Goal: Task Accomplishment & Management: Complete application form

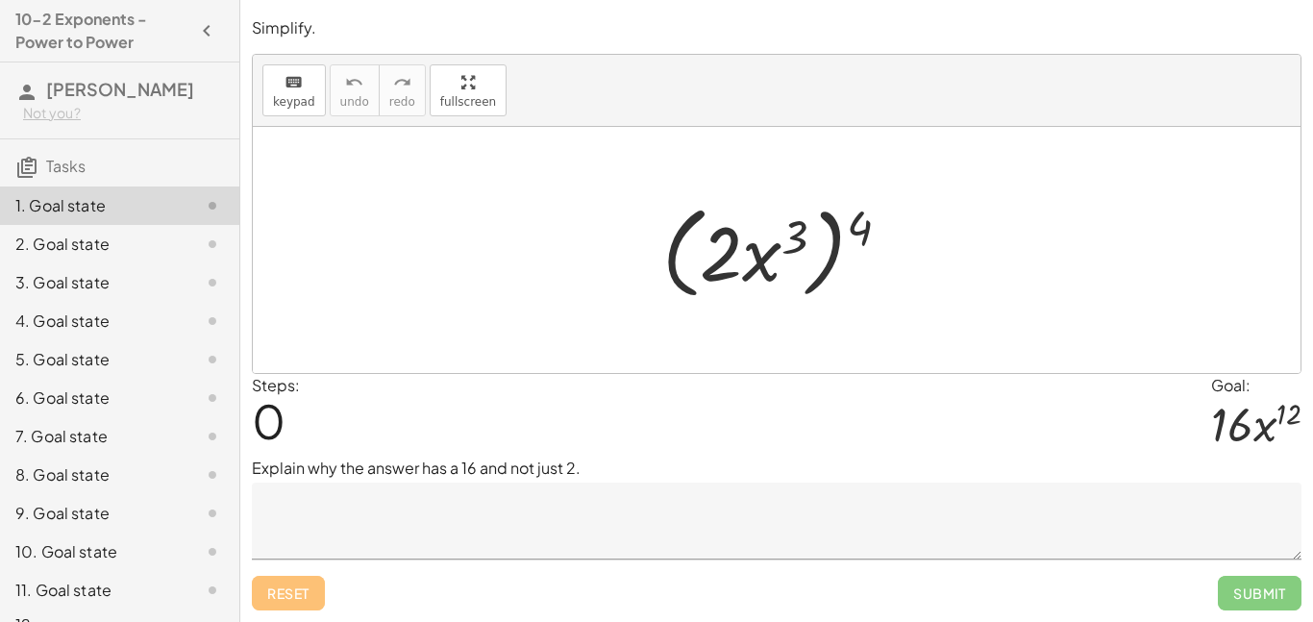
click at [866, 233] on div at bounding box center [784, 250] width 262 height 111
click at [684, 258] on div at bounding box center [784, 250] width 262 height 111
drag, startPoint x: 724, startPoint y: 273, endPoint x: 806, endPoint y: 233, distance: 91.1
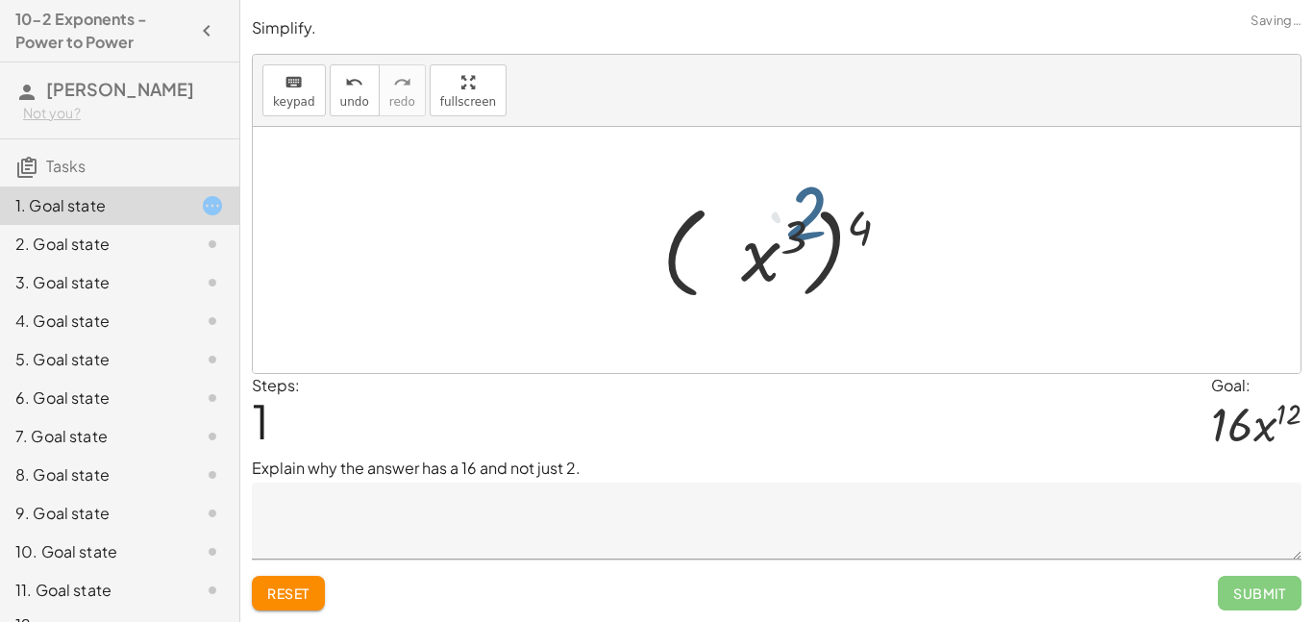
click at [810, 232] on div at bounding box center [784, 250] width 262 height 111
drag, startPoint x: 793, startPoint y: 240, endPoint x: 686, endPoint y: 253, distance: 107.4
click at [686, 253] on div at bounding box center [784, 250] width 262 height 111
drag, startPoint x: 867, startPoint y: 221, endPoint x: 718, endPoint y: 256, distance: 153.0
click at [718, 256] on div at bounding box center [784, 250] width 262 height 111
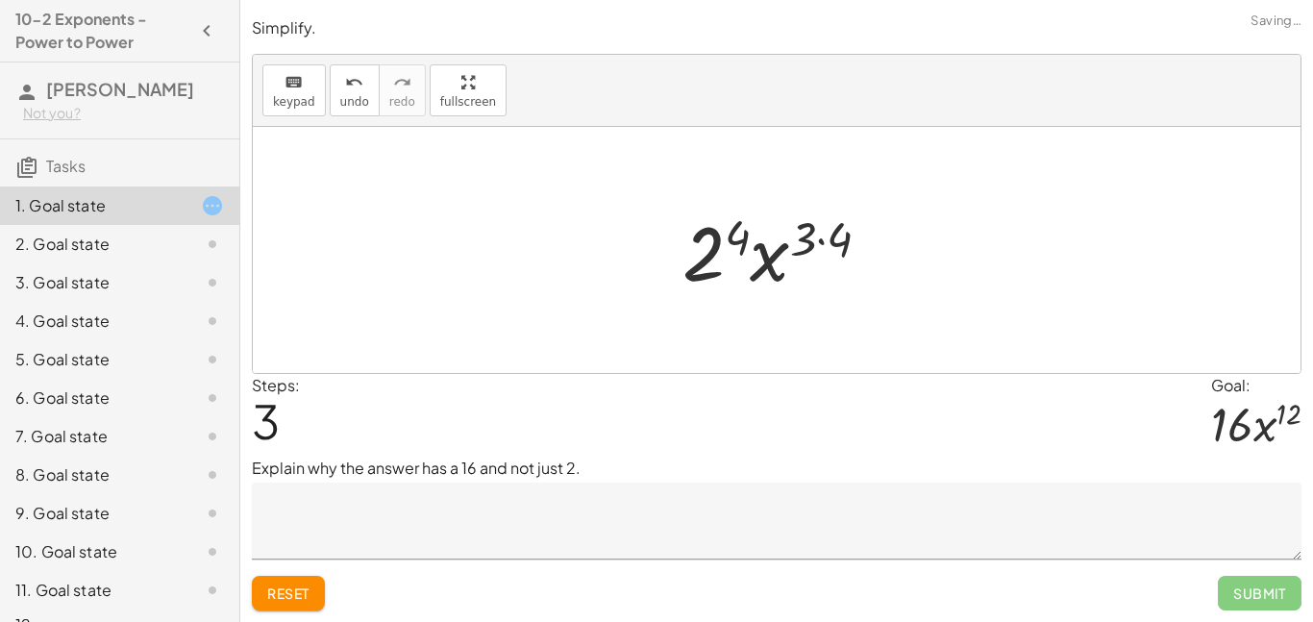
click at [703, 262] on div at bounding box center [784, 250] width 223 height 99
click at [818, 240] on div at bounding box center [784, 250] width 225 height 99
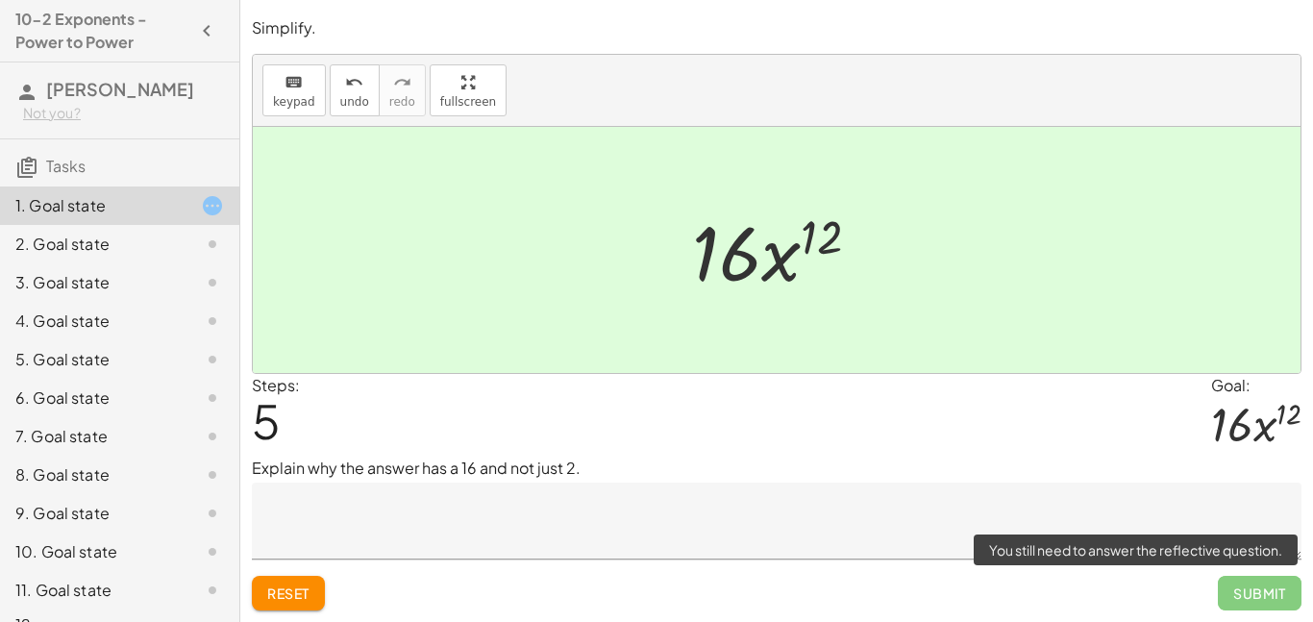
click at [1276, 603] on span "Submit" at bounding box center [1260, 593] width 84 height 35
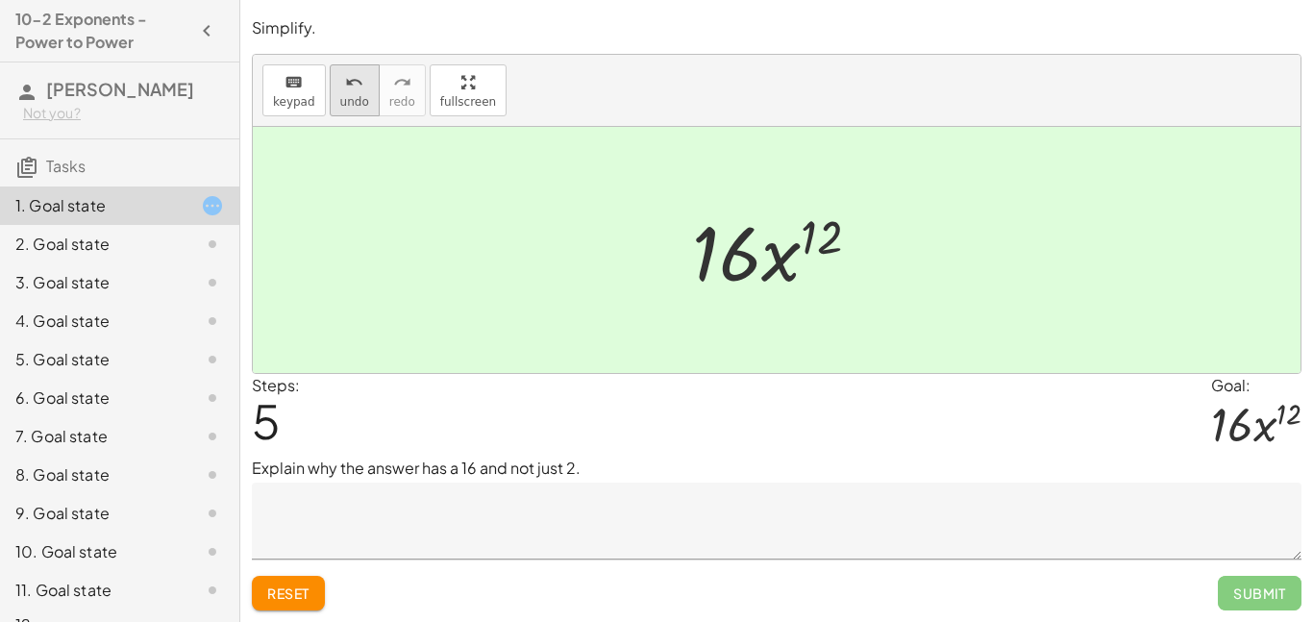
click at [334, 86] on button "undo undo" at bounding box center [355, 90] width 50 height 52
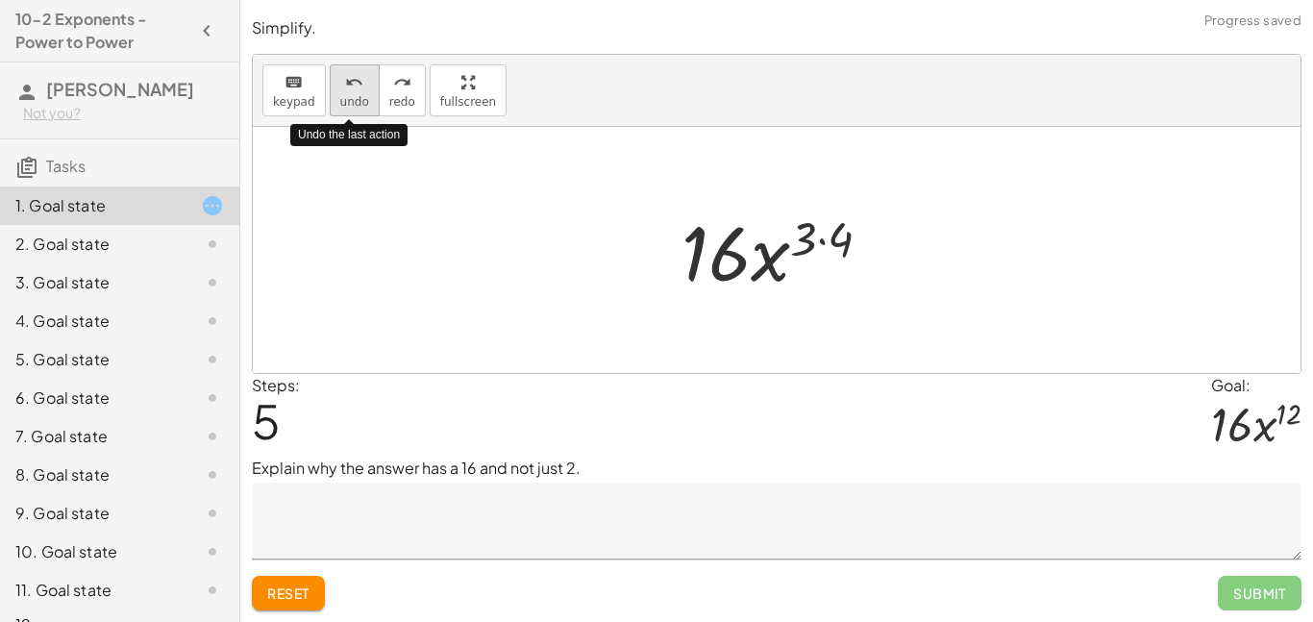
click at [335, 89] on button "undo undo" at bounding box center [355, 90] width 50 height 52
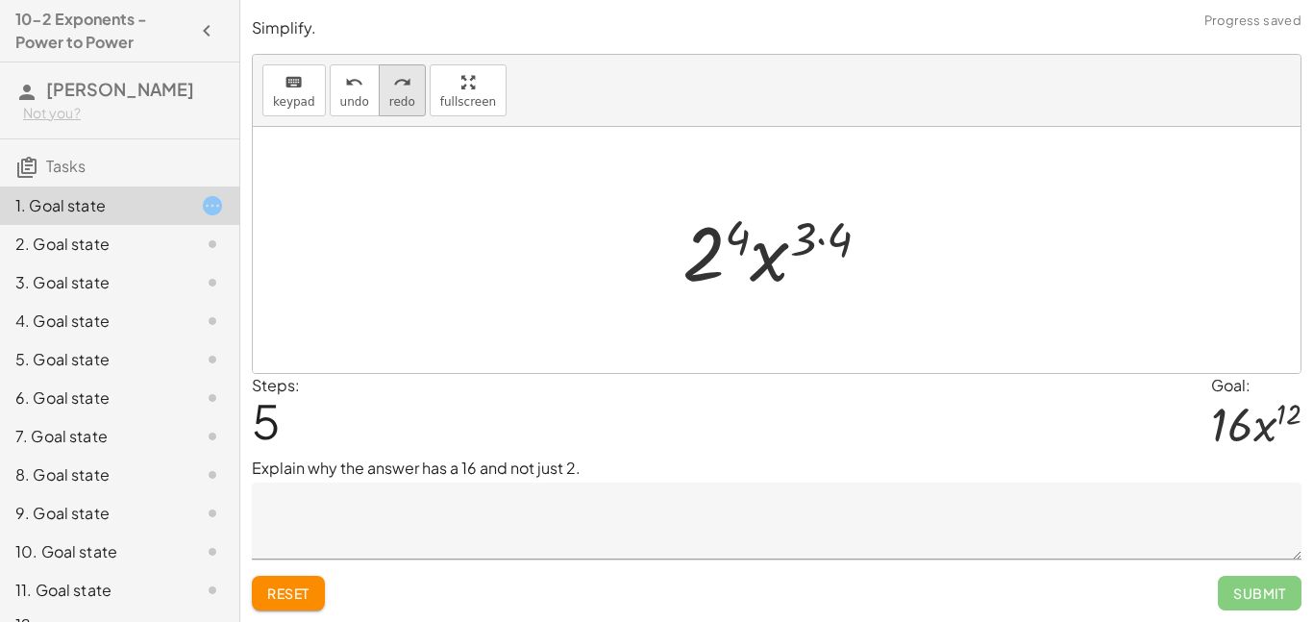
click at [386, 92] on button "redo redo" at bounding box center [402, 90] width 47 height 52
click at [359, 96] on span "undo" at bounding box center [354, 101] width 29 height 13
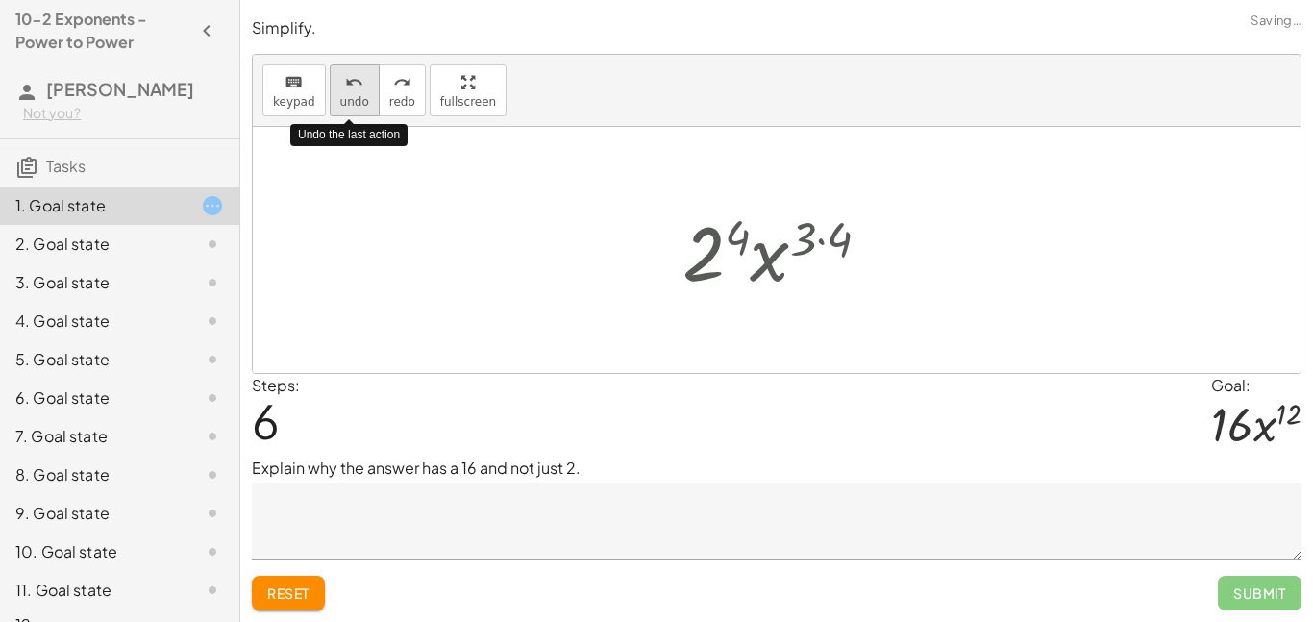
click at [359, 96] on span "undo" at bounding box center [354, 101] width 29 height 13
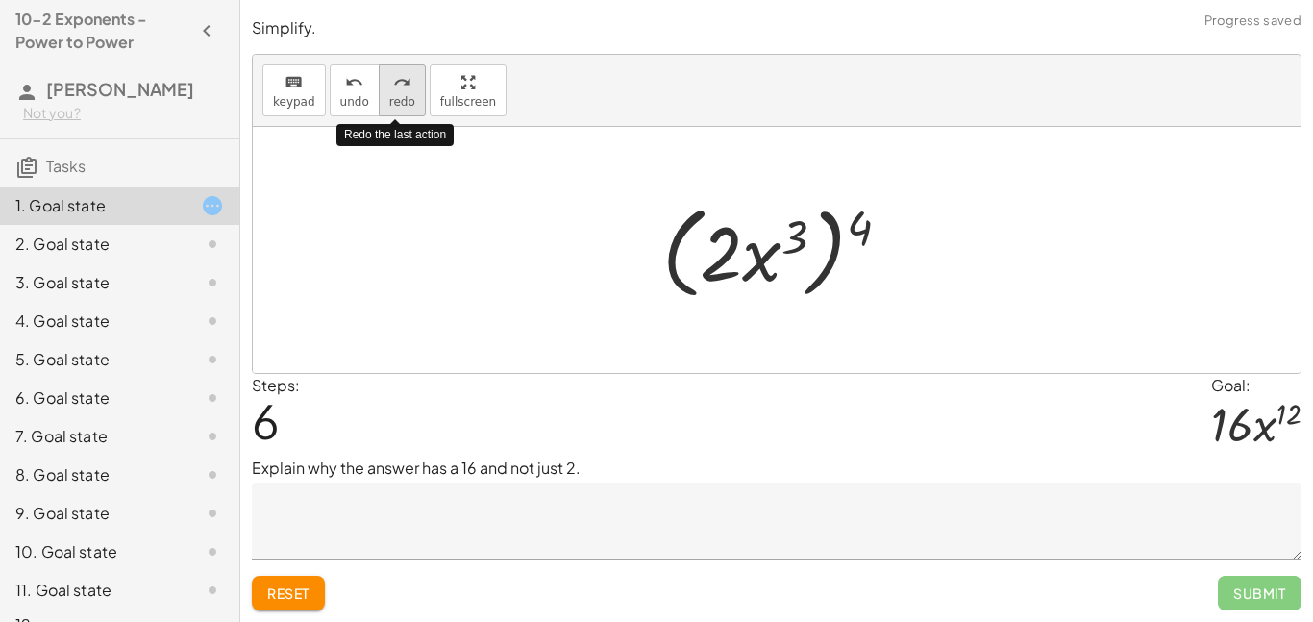
click at [392, 102] on span "redo" at bounding box center [402, 101] width 26 height 13
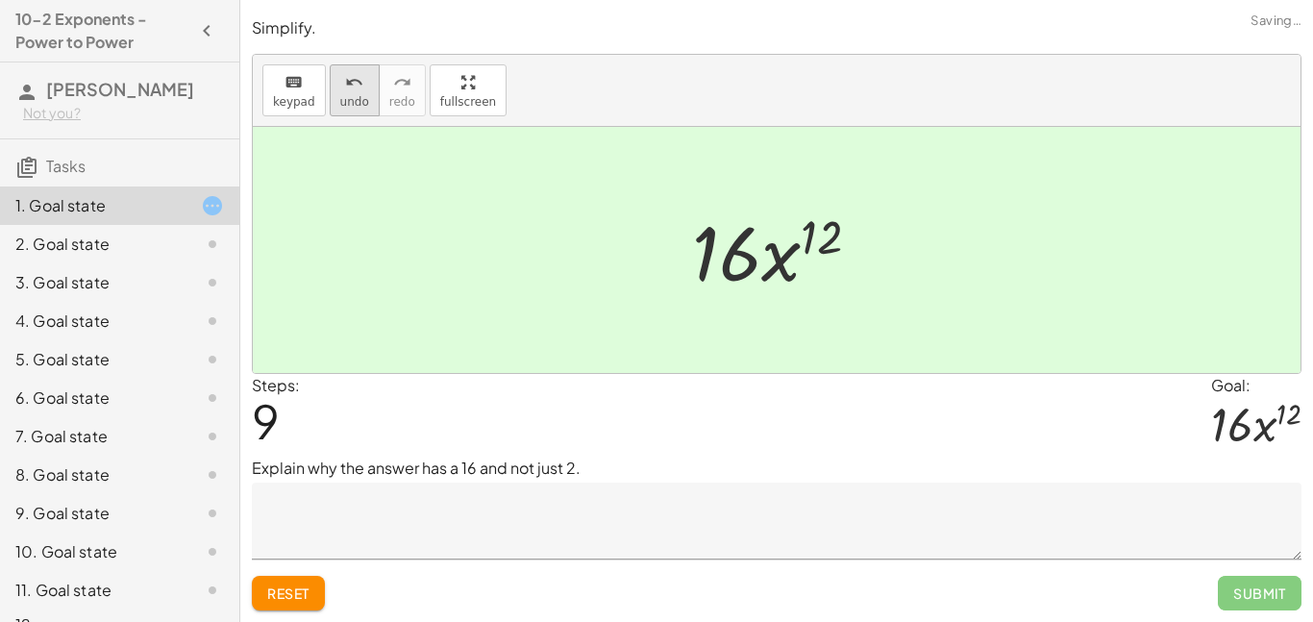
click at [341, 105] on span "undo" at bounding box center [354, 101] width 29 height 13
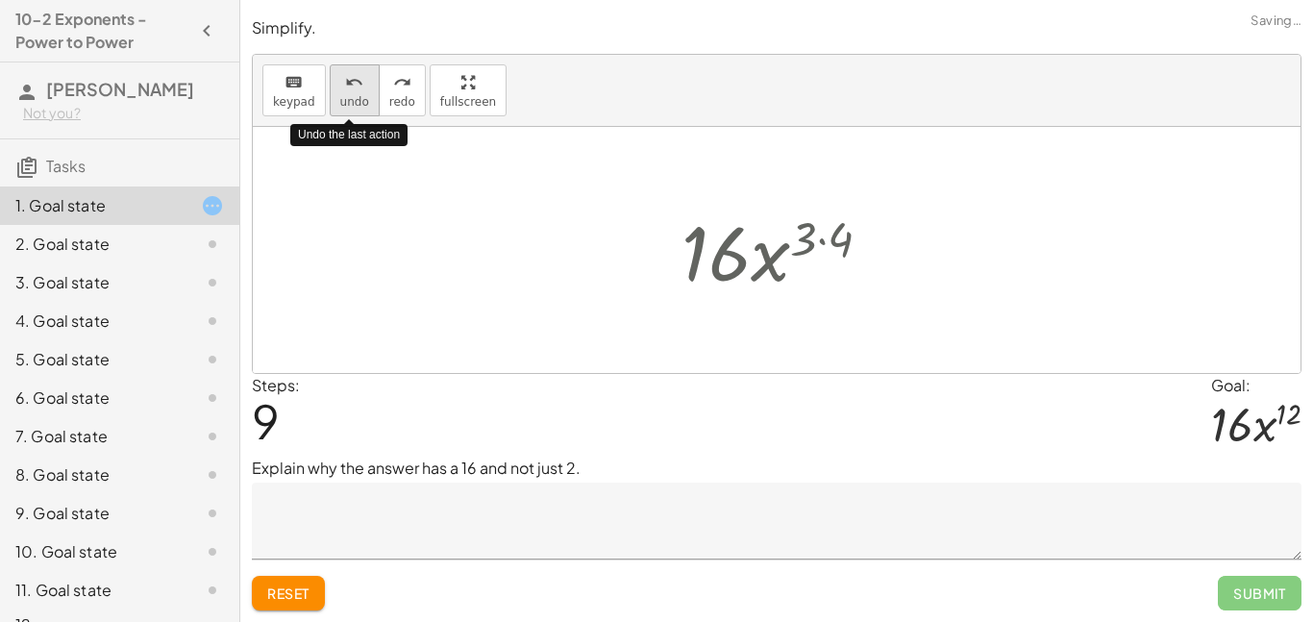
click at [341, 105] on span "undo" at bounding box center [354, 101] width 29 height 13
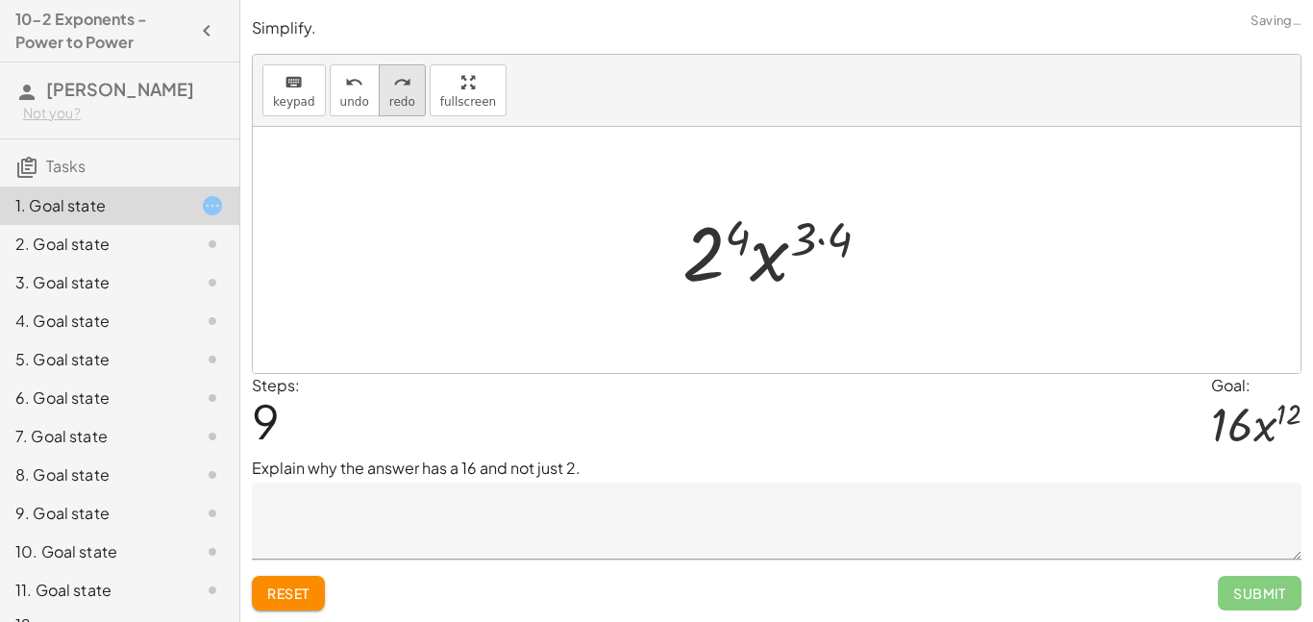
click at [382, 95] on button "redo redo" at bounding box center [402, 90] width 47 height 52
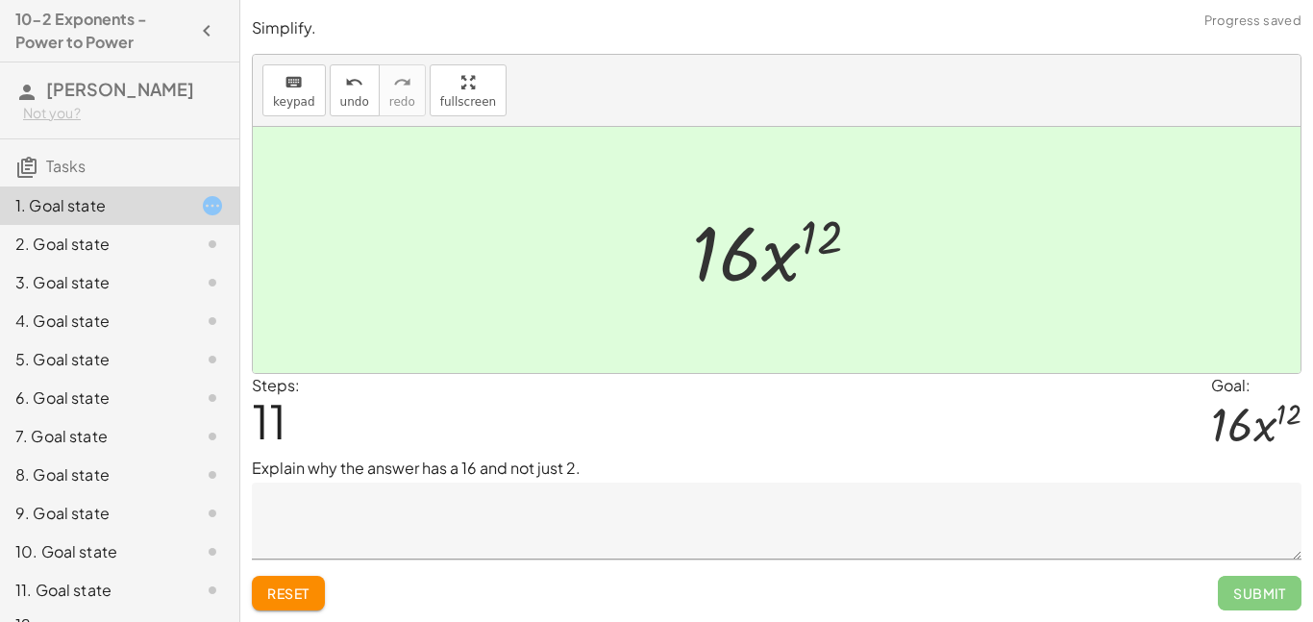
click at [563, 513] on textarea at bounding box center [777, 521] width 1050 height 77
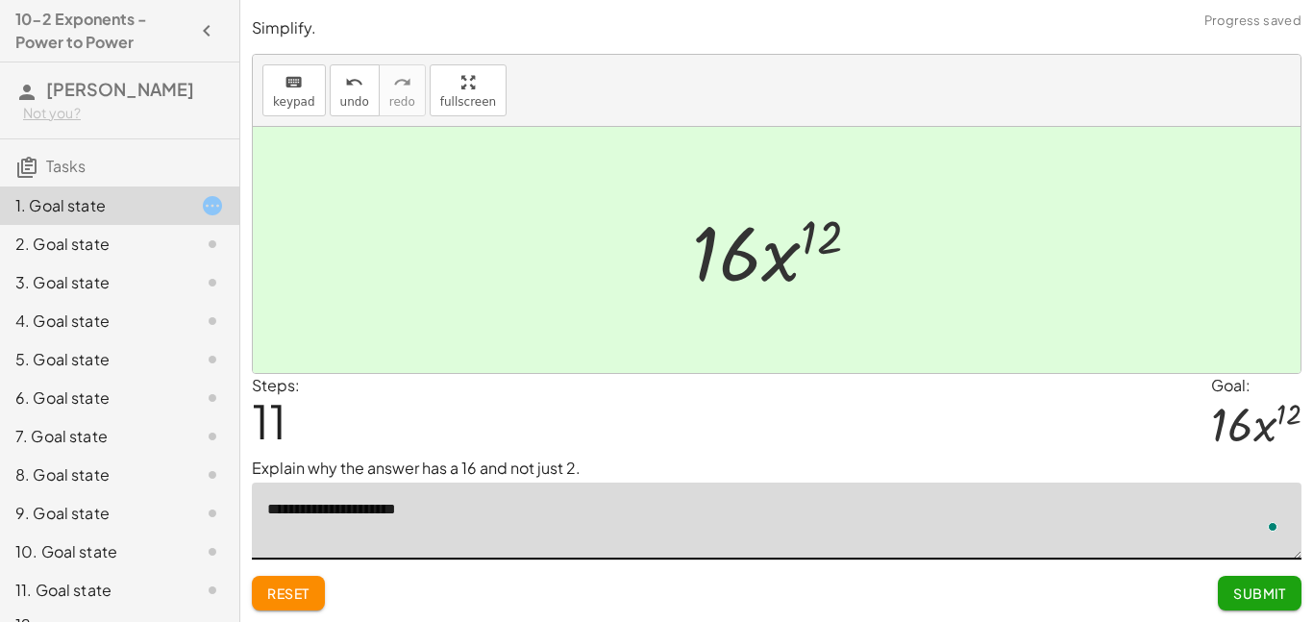
type textarea "**********"
click at [1247, 587] on span "Submit" at bounding box center [1259, 592] width 53 height 17
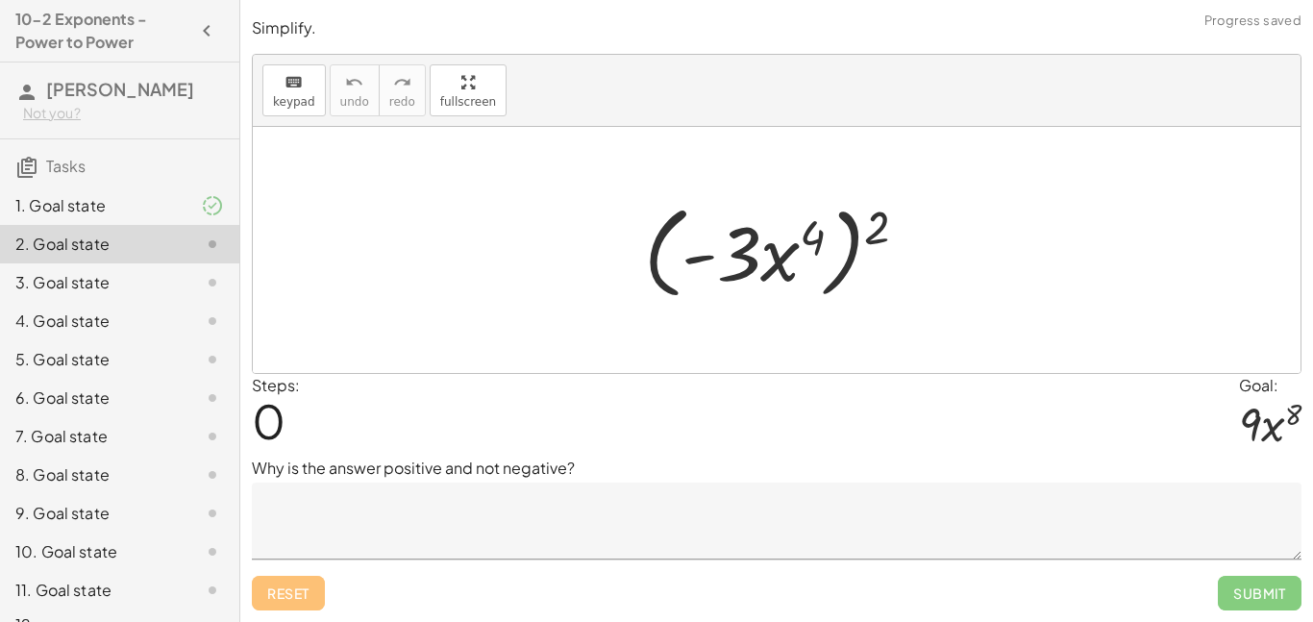
click at [650, 525] on textarea at bounding box center [777, 521] width 1050 height 77
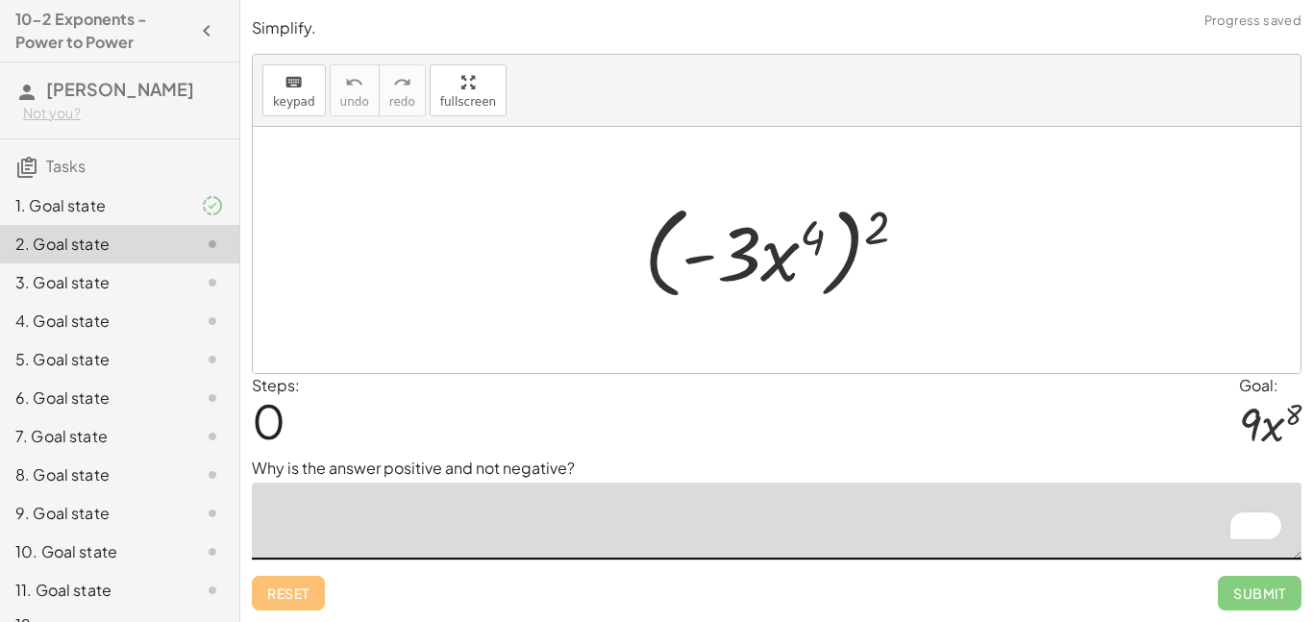
click at [866, 238] on div at bounding box center [783, 250] width 298 height 111
drag, startPoint x: 866, startPoint y: 238, endPoint x: 820, endPoint y: 259, distance: 50.4
click at [820, 259] on div at bounding box center [783, 250] width 298 height 111
drag, startPoint x: 873, startPoint y: 226, endPoint x: 776, endPoint y: 257, distance: 101.8
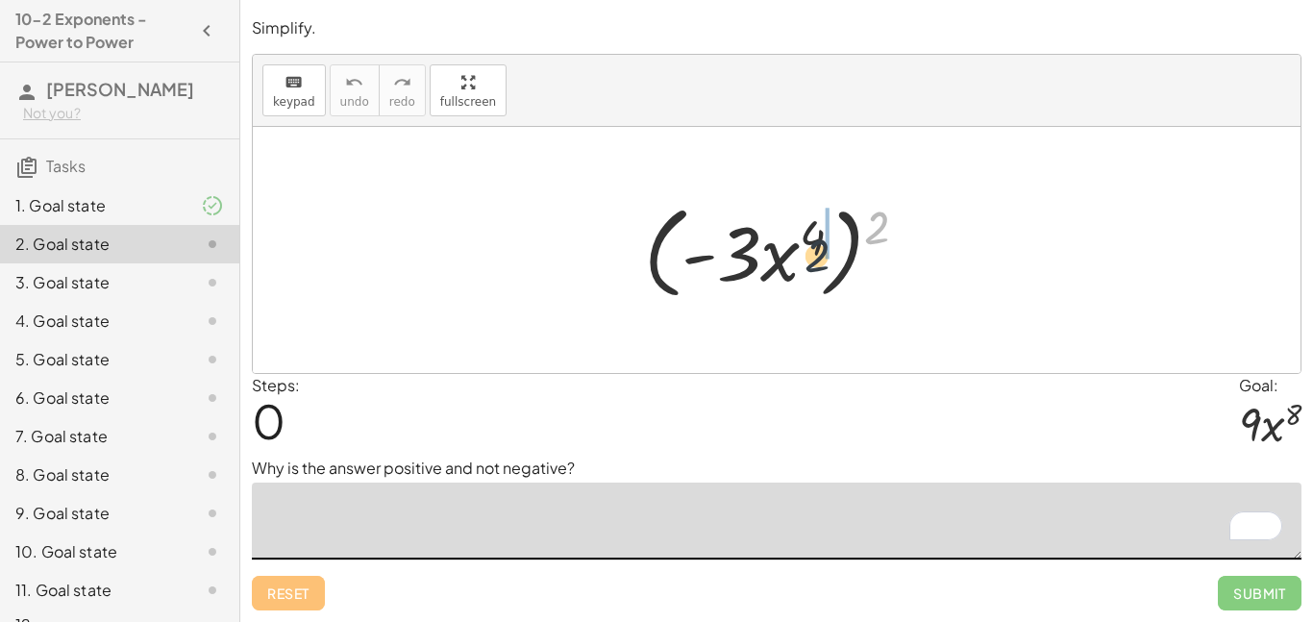
click at [776, 257] on div at bounding box center [783, 250] width 298 height 111
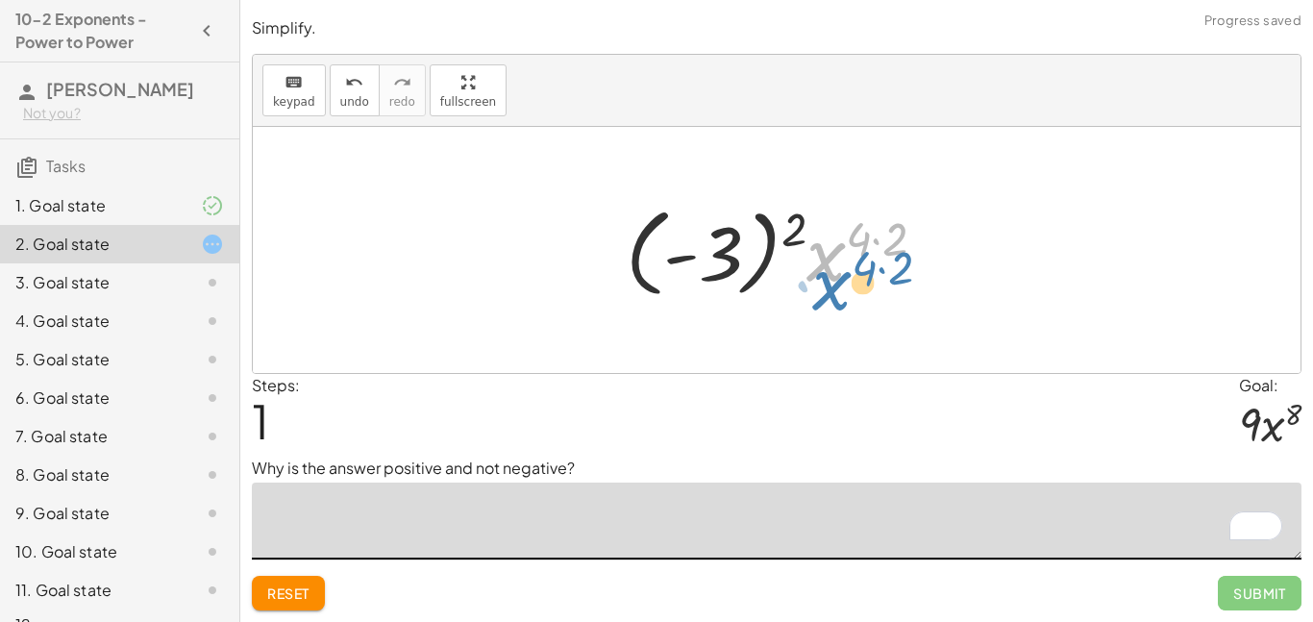
drag, startPoint x: 809, startPoint y: 218, endPoint x: 832, endPoint y: 241, distance: 32.6
click at [832, 241] on div at bounding box center [783, 250] width 335 height 107
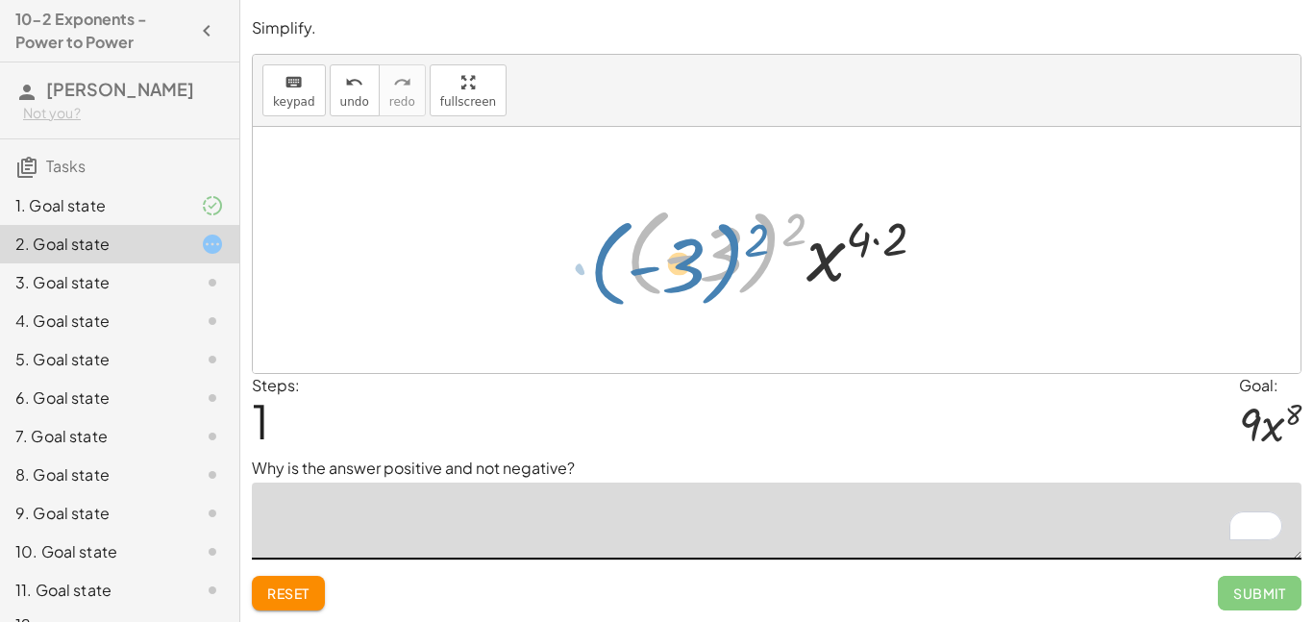
drag, startPoint x: 777, startPoint y: 215, endPoint x: 744, endPoint y: 220, distance: 33.0
click at [744, 220] on div at bounding box center [783, 250] width 335 height 107
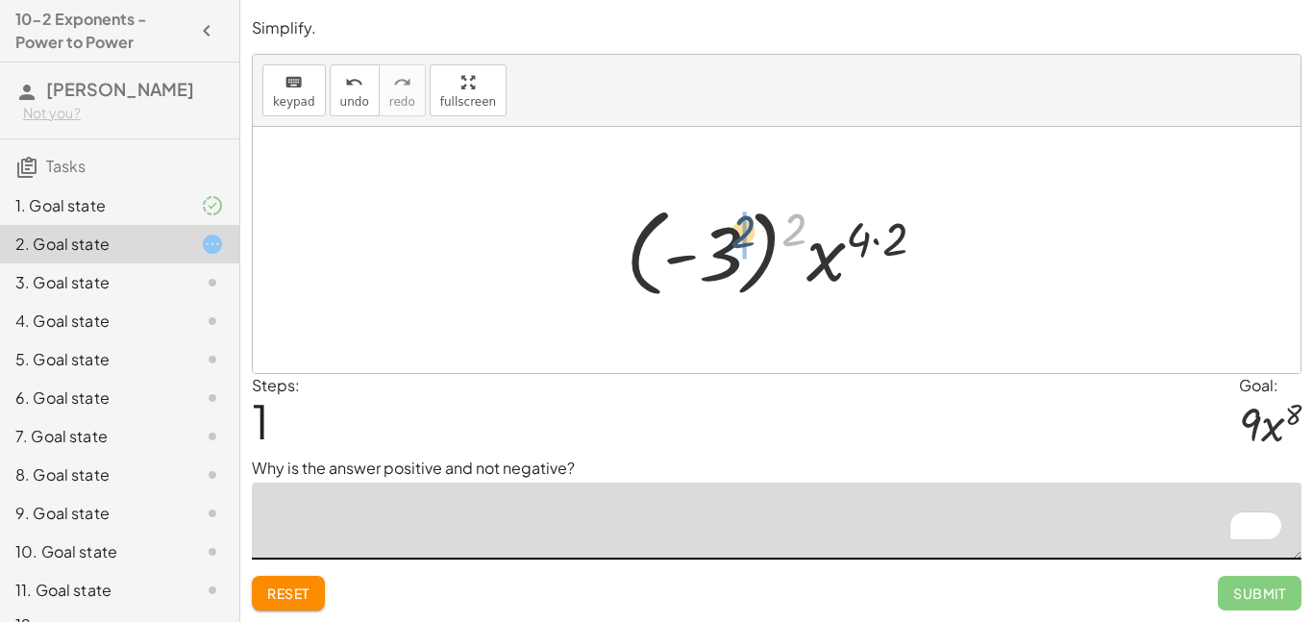
drag, startPoint x: 795, startPoint y: 228, endPoint x: 707, endPoint y: 245, distance: 89.2
click at [707, 245] on div at bounding box center [783, 250] width 335 height 107
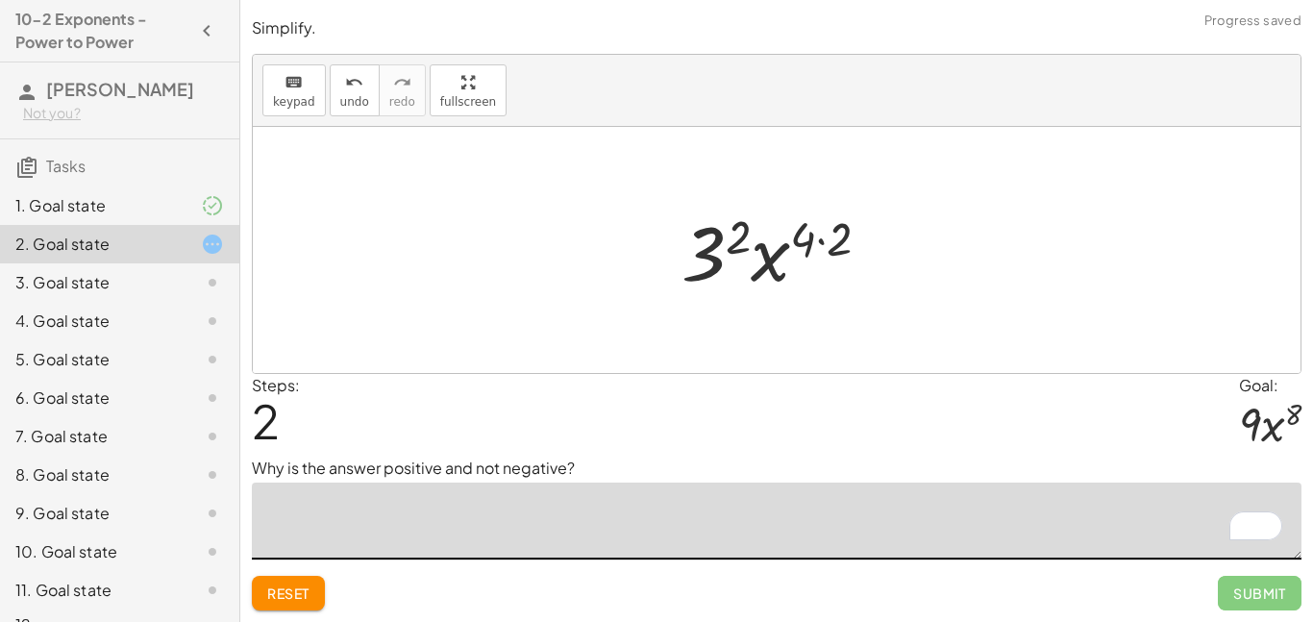
click at [706, 250] on div at bounding box center [783, 250] width 223 height 99
click at [781, 252] on div at bounding box center [783, 250] width 191 height 99
click at [795, 248] on div at bounding box center [783, 250] width 191 height 99
click at [827, 252] on div at bounding box center [783, 250] width 191 height 99
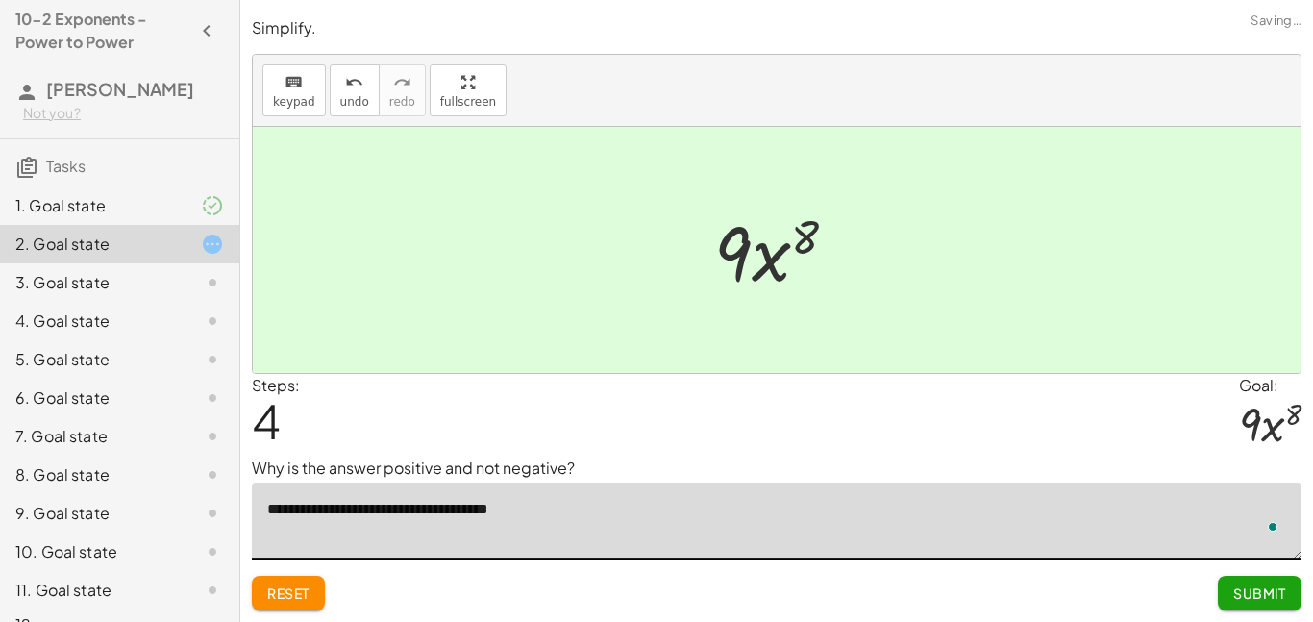
type textarea "**********"
click at [1252, 607] on button "Submit" at bounding box center [1260, 593] width 84 height 35
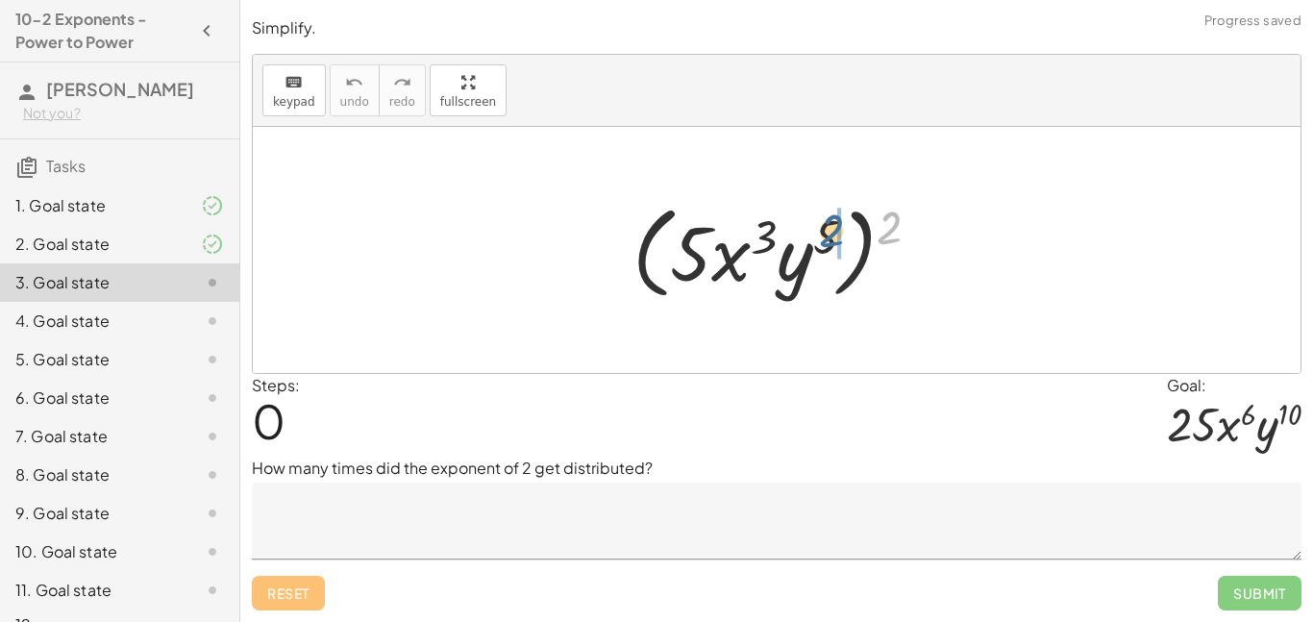
drag, startPoint x: 882, startPoint y: 219, endPoint x: 822, endPoint y: 223, distance: 60.7
click at [822, 223] on div at bounding box center [784, 250] width 322 height 111
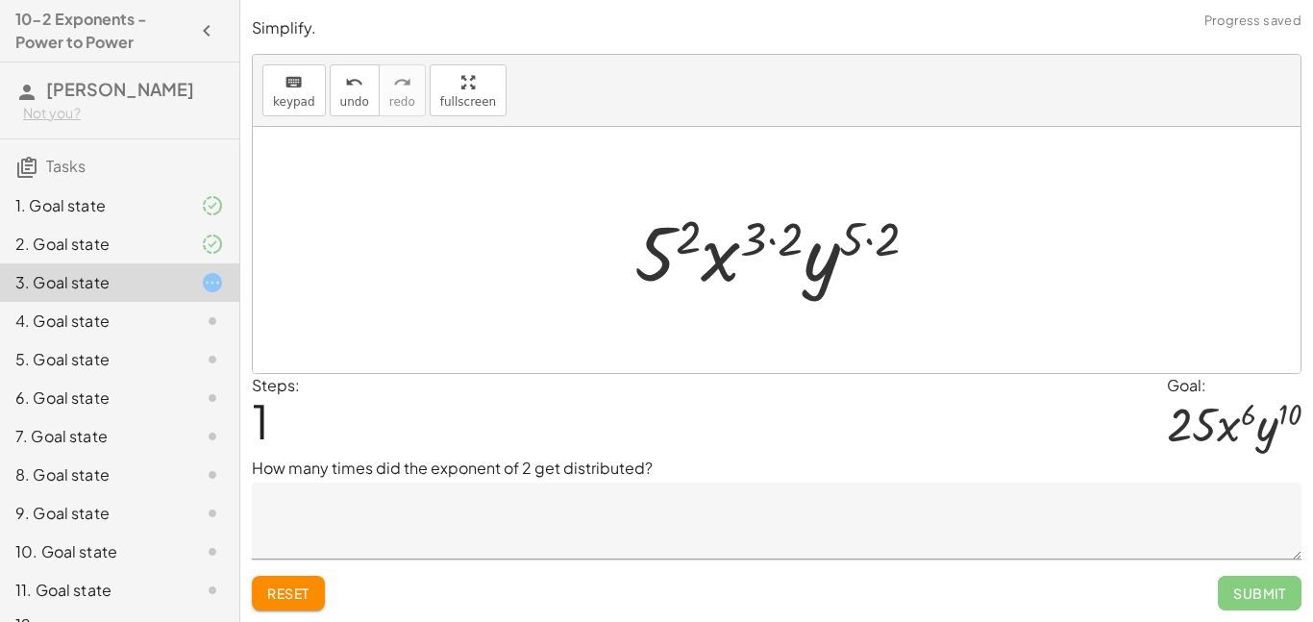
click at [763, 255] on div at bounding box center [784, 250] width 319 height 99
click at [765, 239] on div at bounding box center [784, 250] width 319 height 99
click at [785, 244] on div at bounding box center [784, 250] width 319 height 99
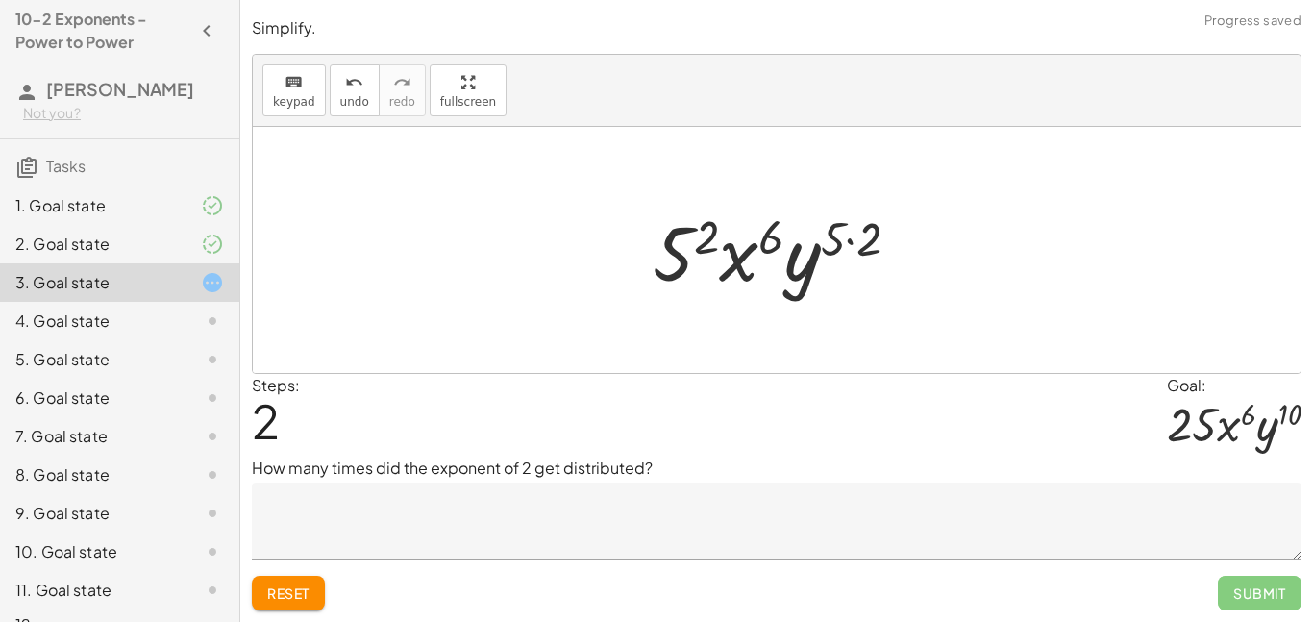
click at [818, 241] on div at bounding box center [784, 250] width 282 height 99
click at [835, 243] on div at bounding box center [784, 250] width 282 height 99
click at [851, 235] on div at bounding box center [784, 250] width 282 height 99
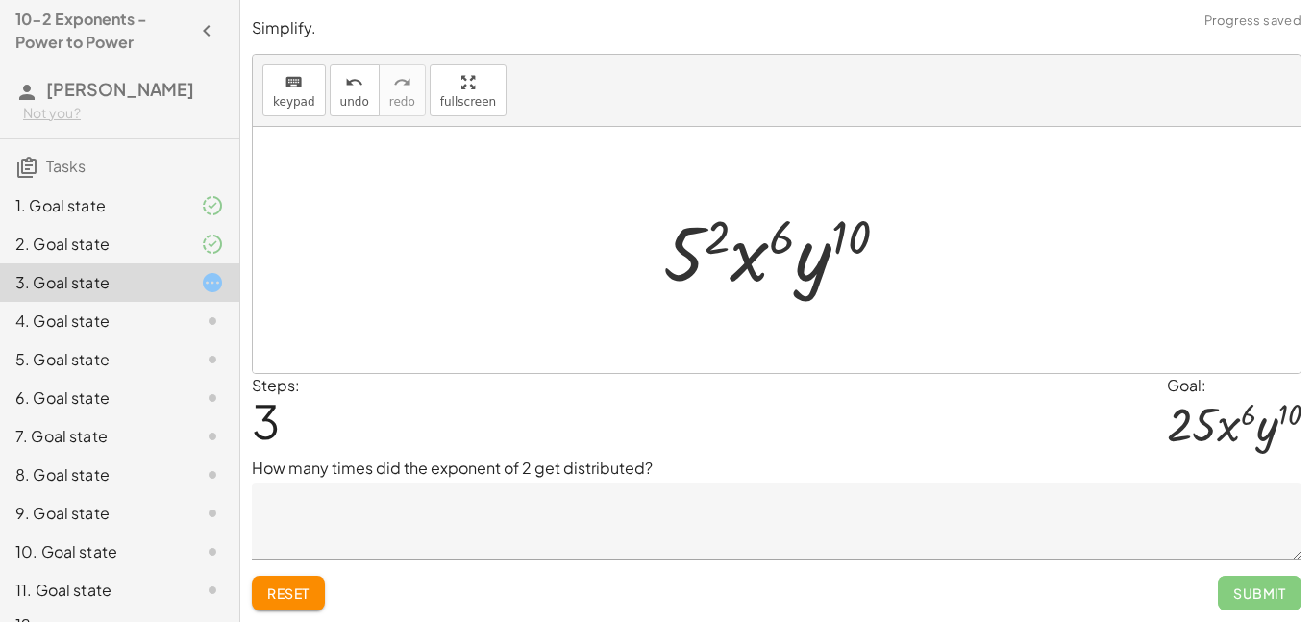
click at [714, 245] on div at bounding box center [784, 250] width 260 height 99
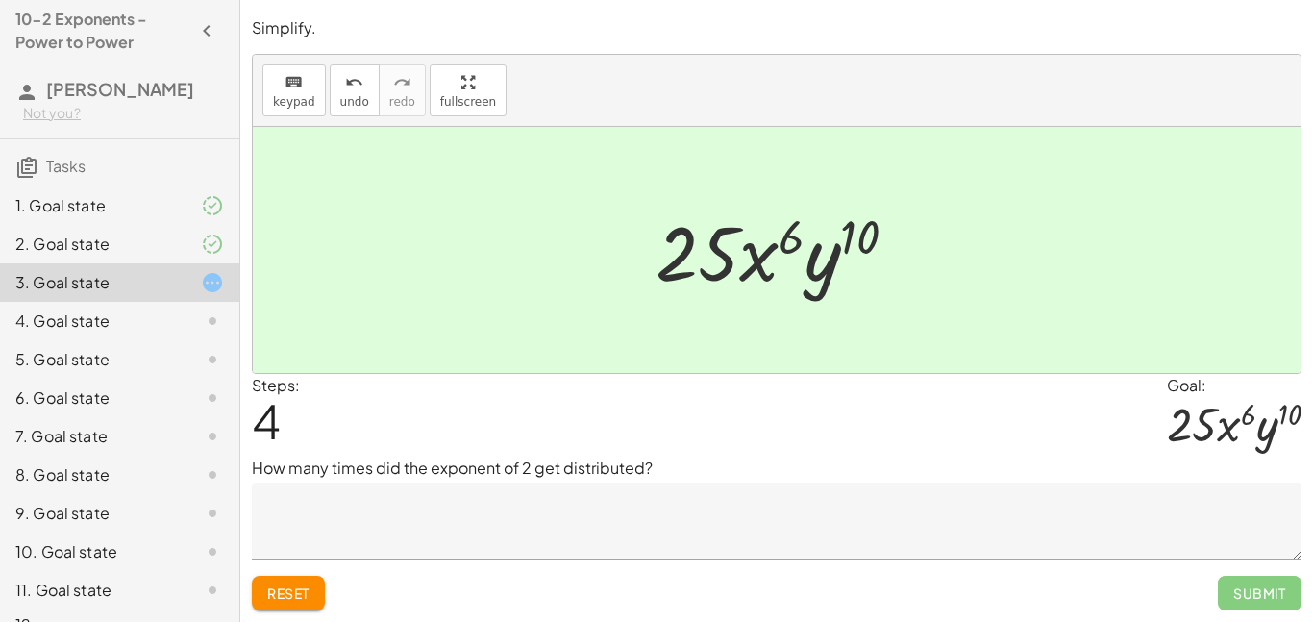
click at [517, 513] on textarea at bounding box center [777, 521] width 1050 height 77
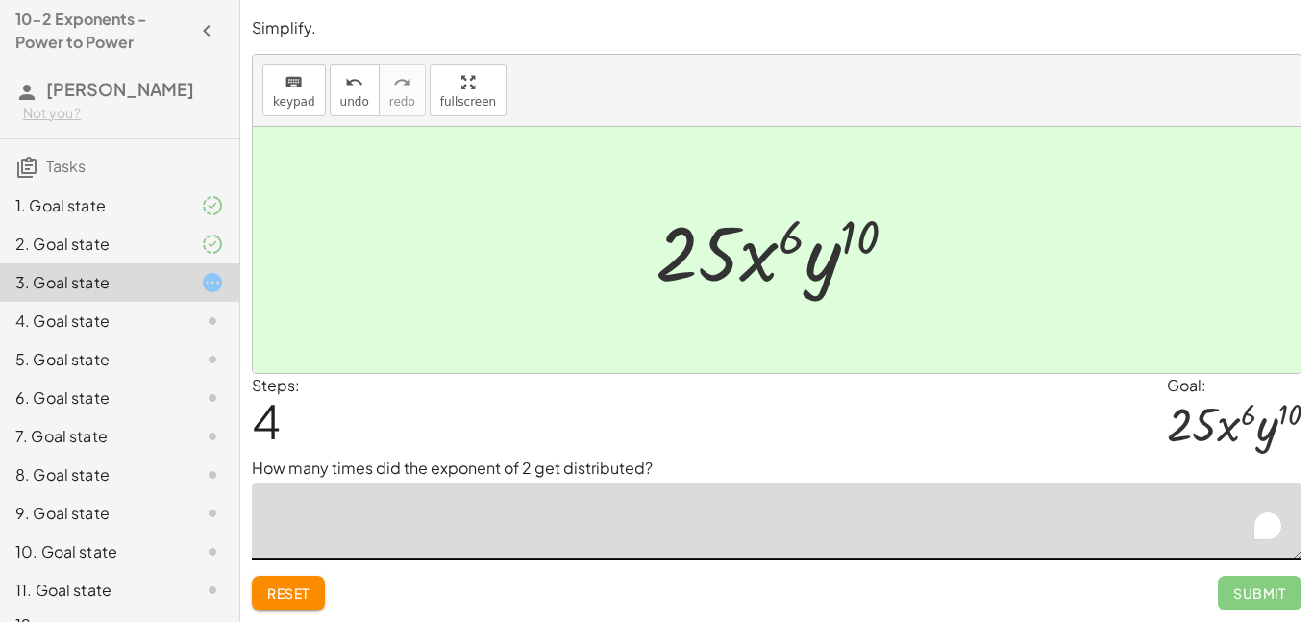
type textarea "*"
click at [1275, 603] on button "Submit" at bounding box center [1260, 593] width 84 height 35
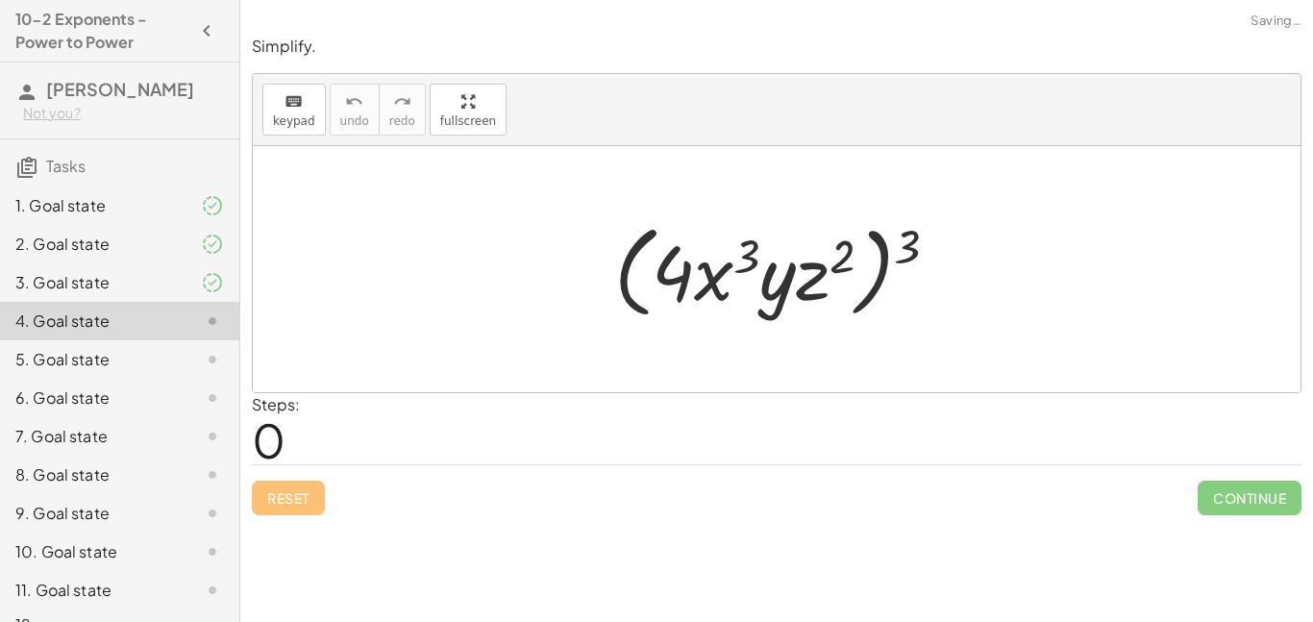
click at [517, 513] on div "Reset Continue" at bounding box center [777, 489] width 1050 height 51
drag, startPoint x: 905, startPoint y: 237, endPoint x: 837, endPoint y: 248, distance: 68.1
click at [837, 248] on div at bounding box center [784, 269] width 359 height 111
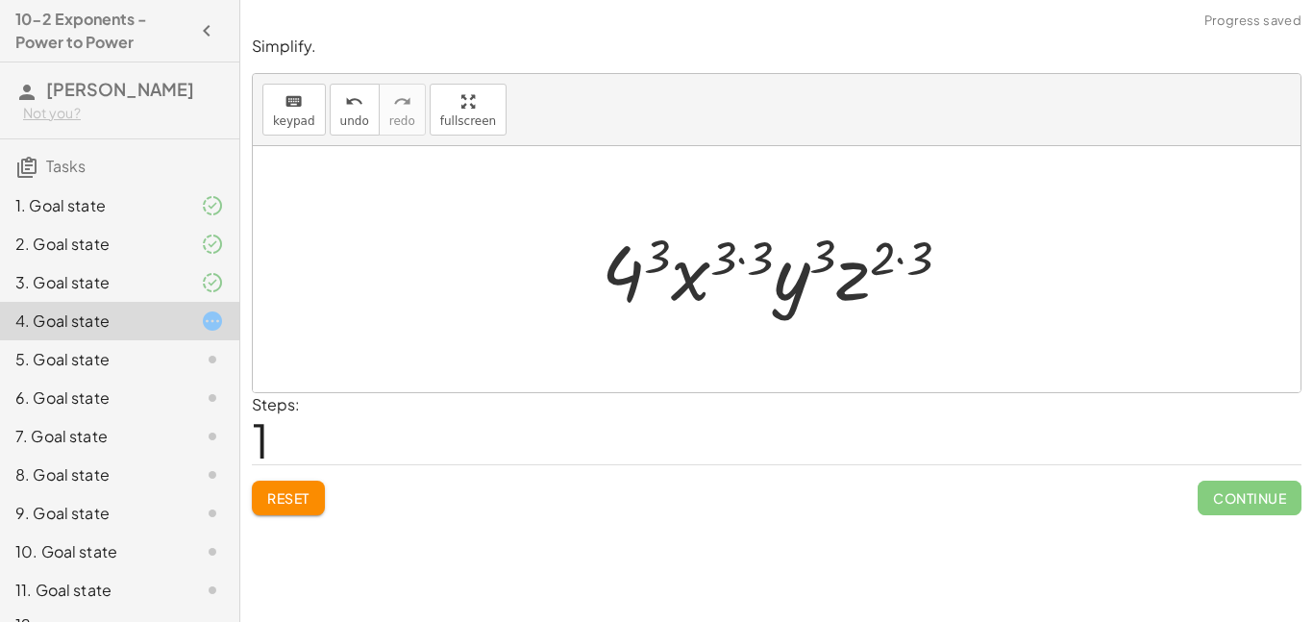
click at [744, 258] on div at bounding box center [784, 269] width 384 height 99
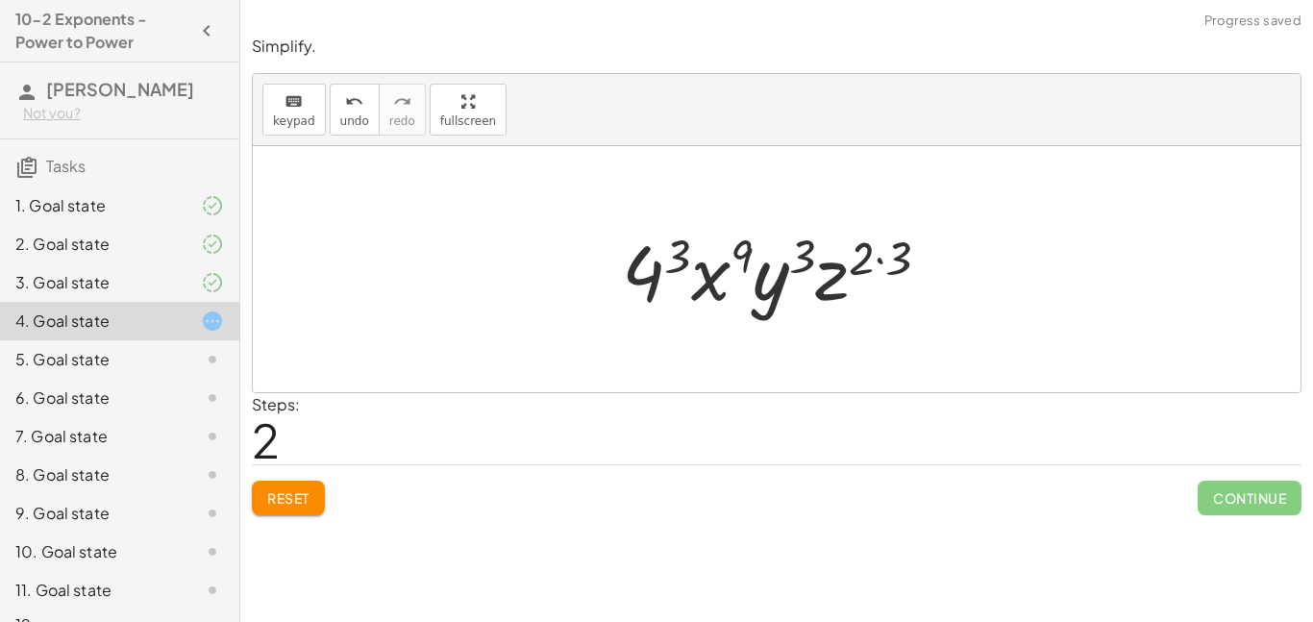
click at [880, 259] on div at bounding box center [783, 269] width 342 height 99
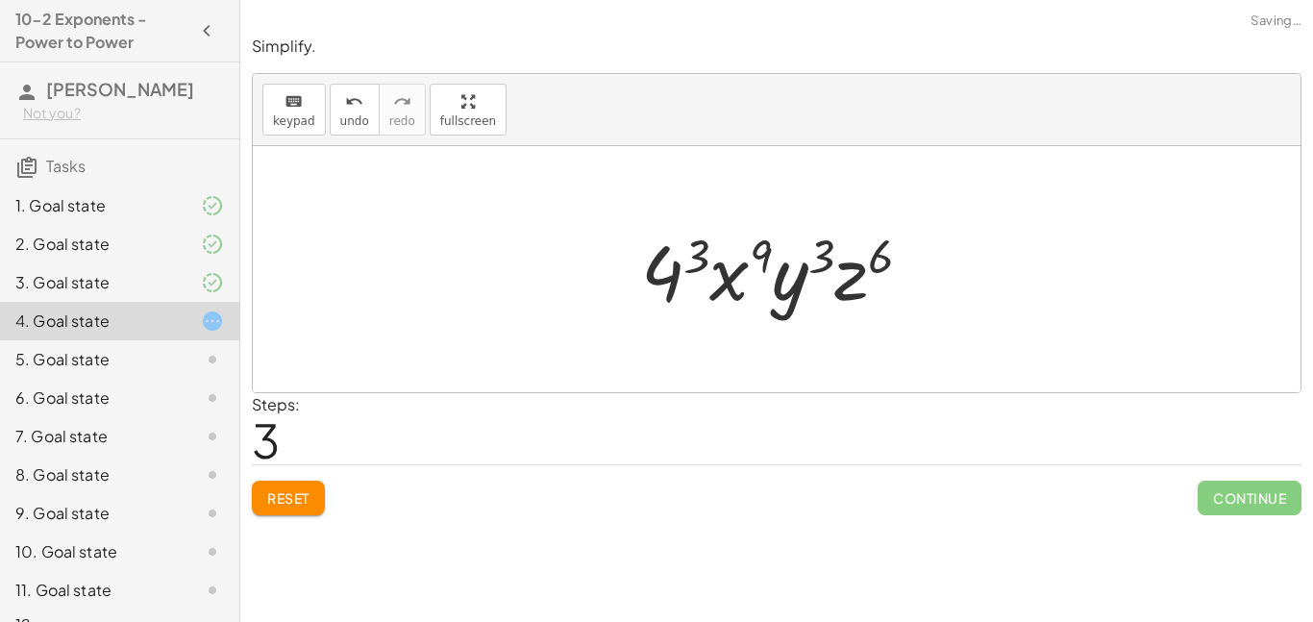
click at [676, 251] on div at bounding box center [785, 269] width 306 height 99
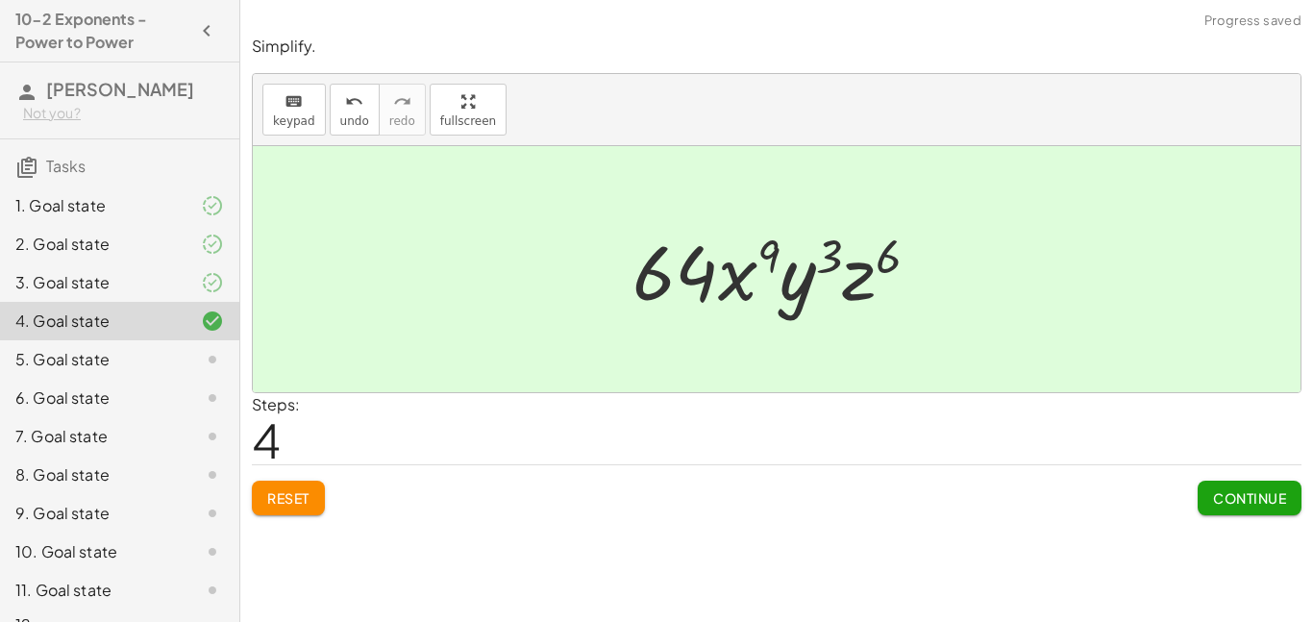
click at [1230, 504] on span "Continue" at bounding box center [1249, 497] width 73 height 17
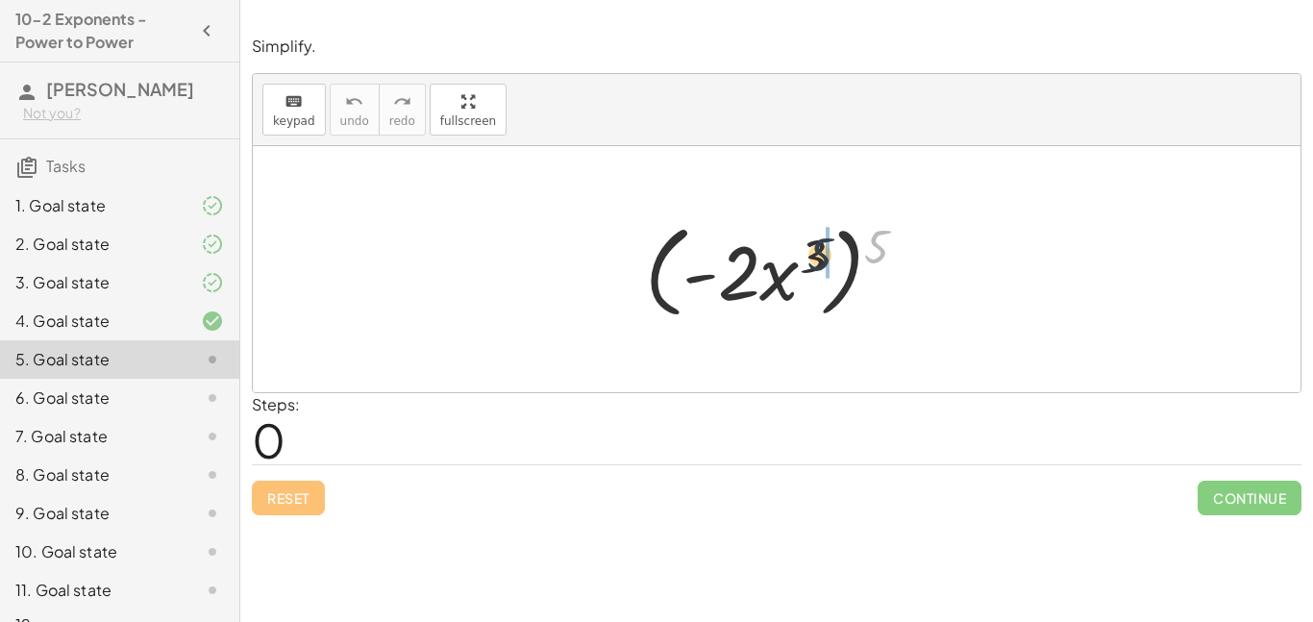
drag, startPoint x: 874, startPoint y: 253, endPoint x: 811, endPoint y: 261, distance: 63.1
click at [811, 261] on div at bounding box center [783, 269] width 297 height 111
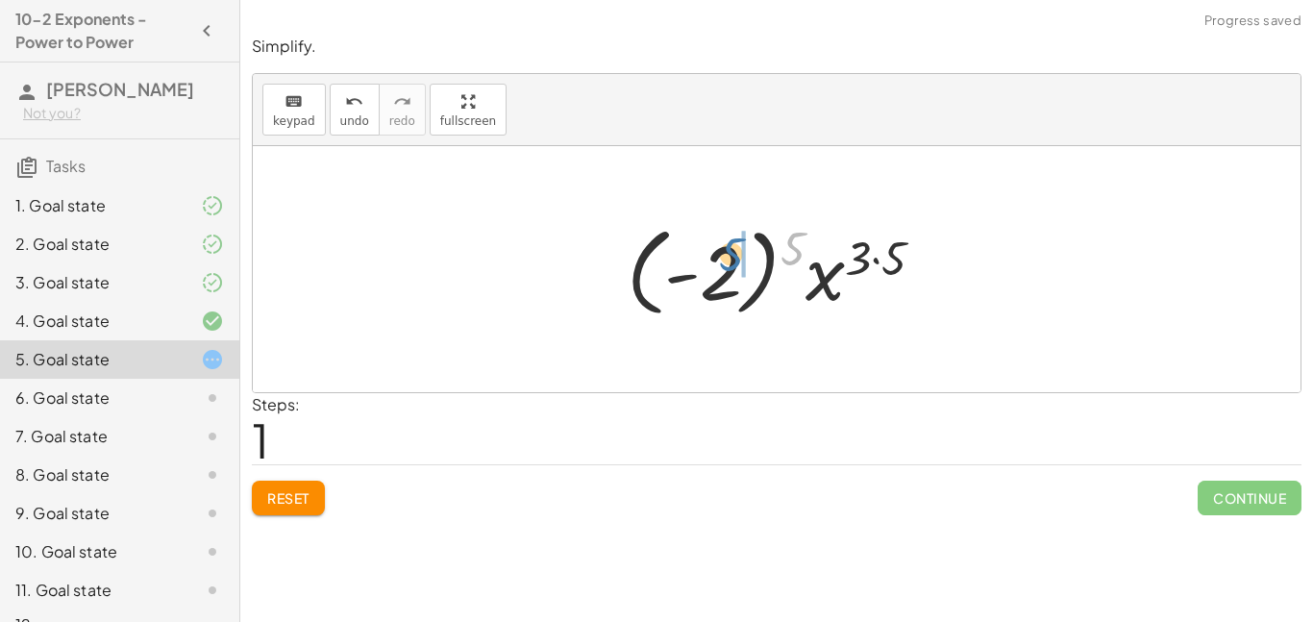
drag, startPoint x: 790, startPoint y: 255, endPoint x: 727, endPoint y: 260, distance: 63.7
click at [727, 260] on div at bounding box center [783, 269] width 333 height 107
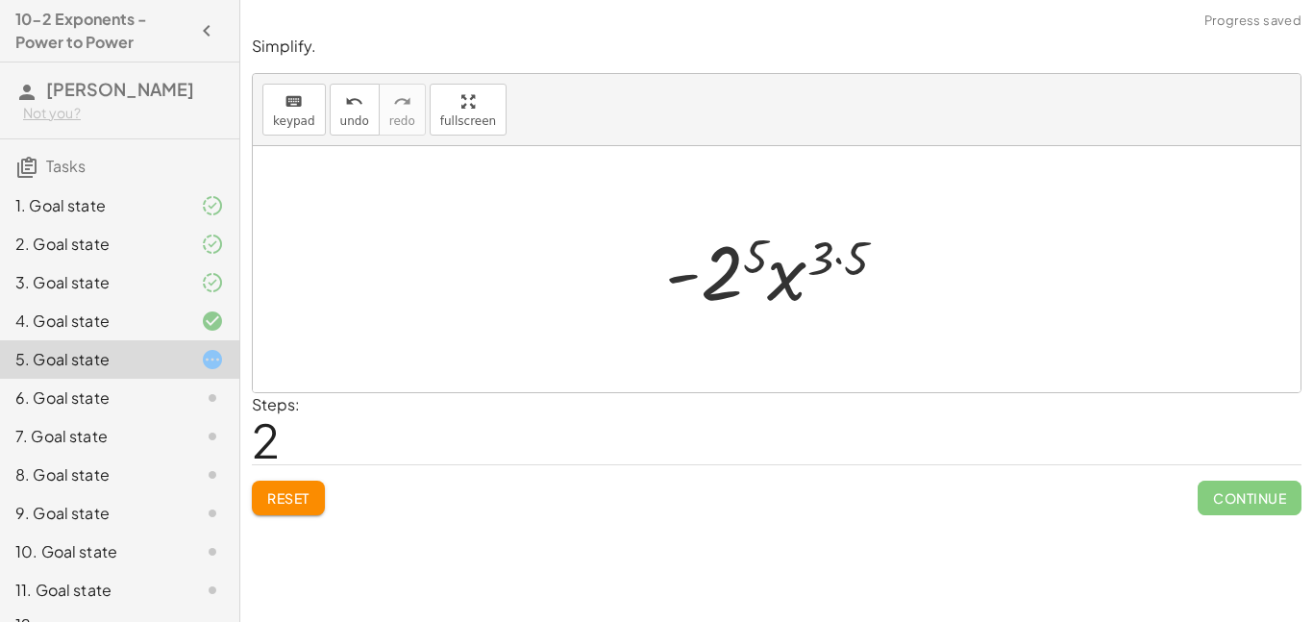
click at [736, 274] on div at bounding box center [784, 269] width 257 height 99
click at [840, 263] on div at bounding box center [784, 269] width 276 height 99
click at [854, 266] on div at bounding box center [784, 269] width 276 height 99
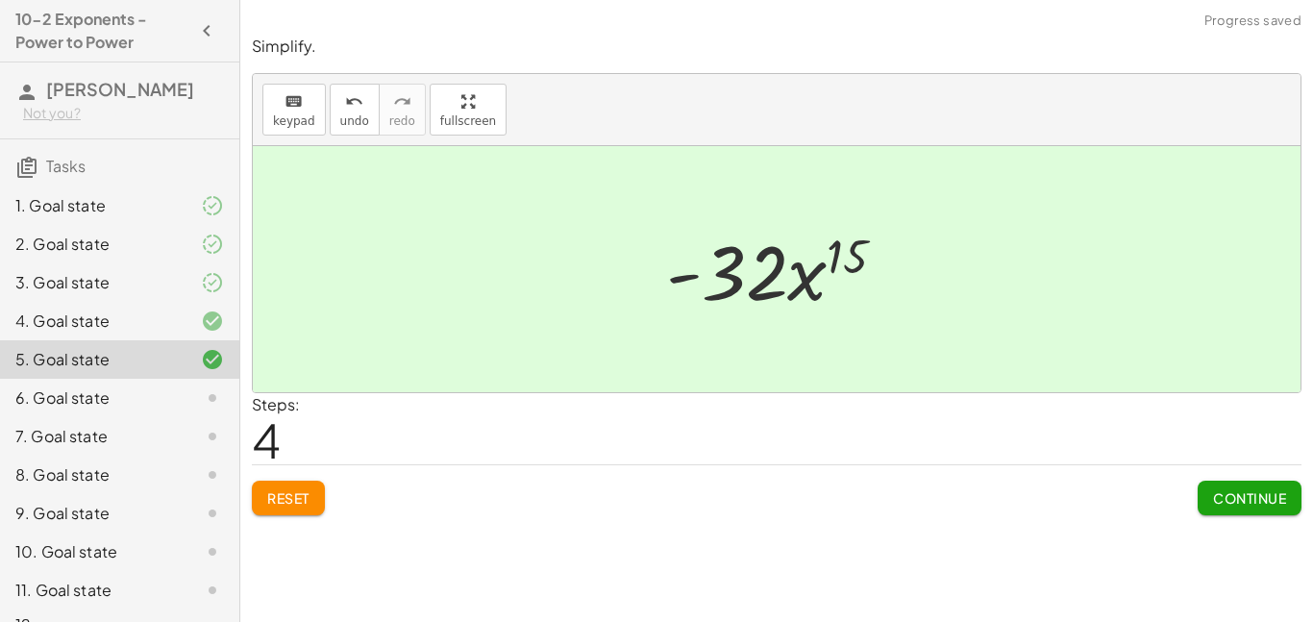
click at [1246, 508] on button "Continue" at bounding box center [1250, 498] width 104 height 35
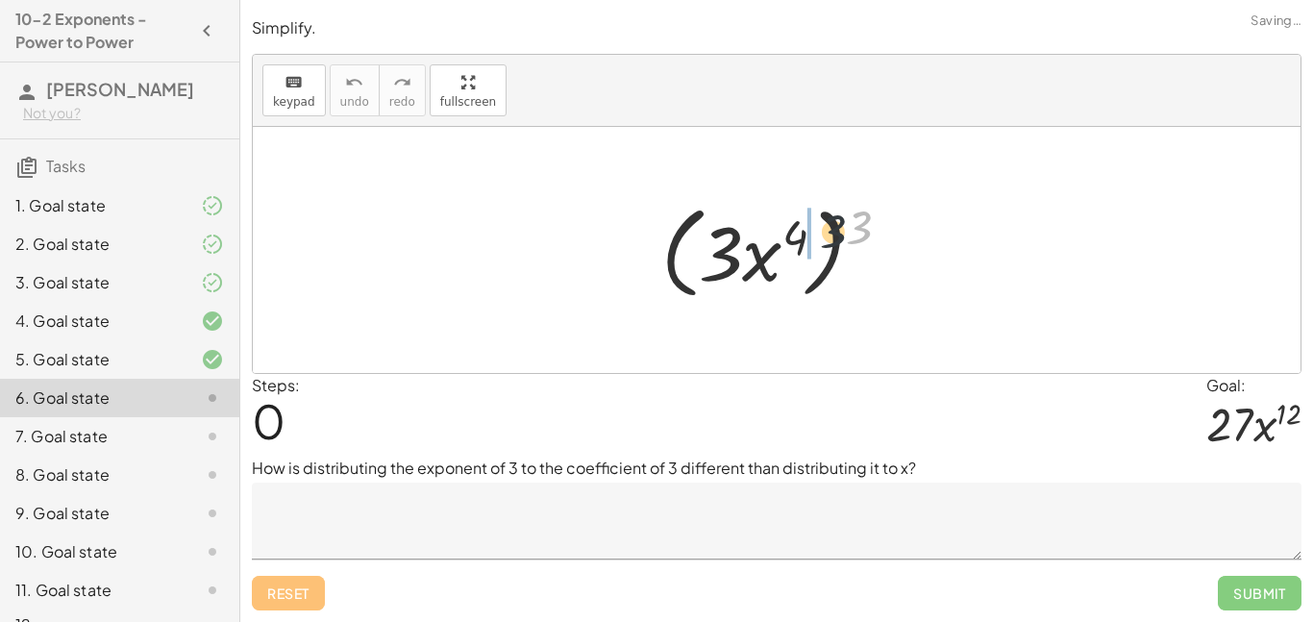
drag, startPoint x: 855, startPoint y: 222, endPoint x: 784, endPoint y: 230, distance: 71.5
click at [784, 230] on div at bounding box center [784, 250] width 264 height 111
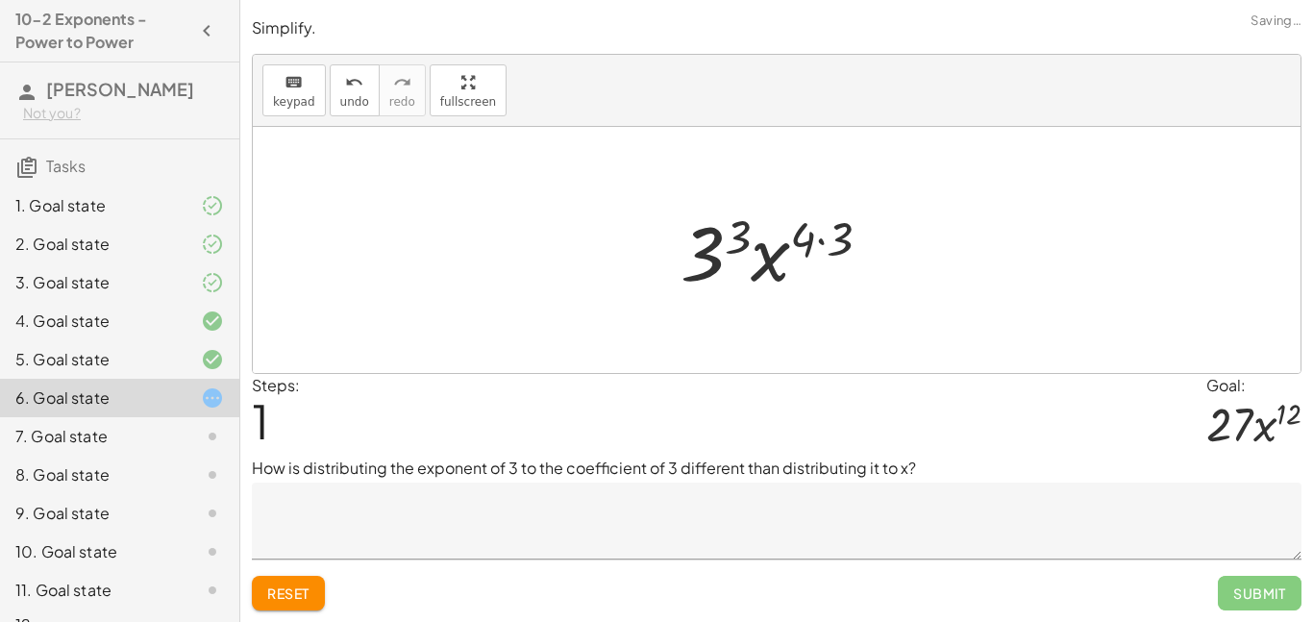
click at [826, 234] on div at bounding box center [783, 250] width 225 height 99
click at [751, 234] on div at bounding box center [784, 250] width 204 height 99
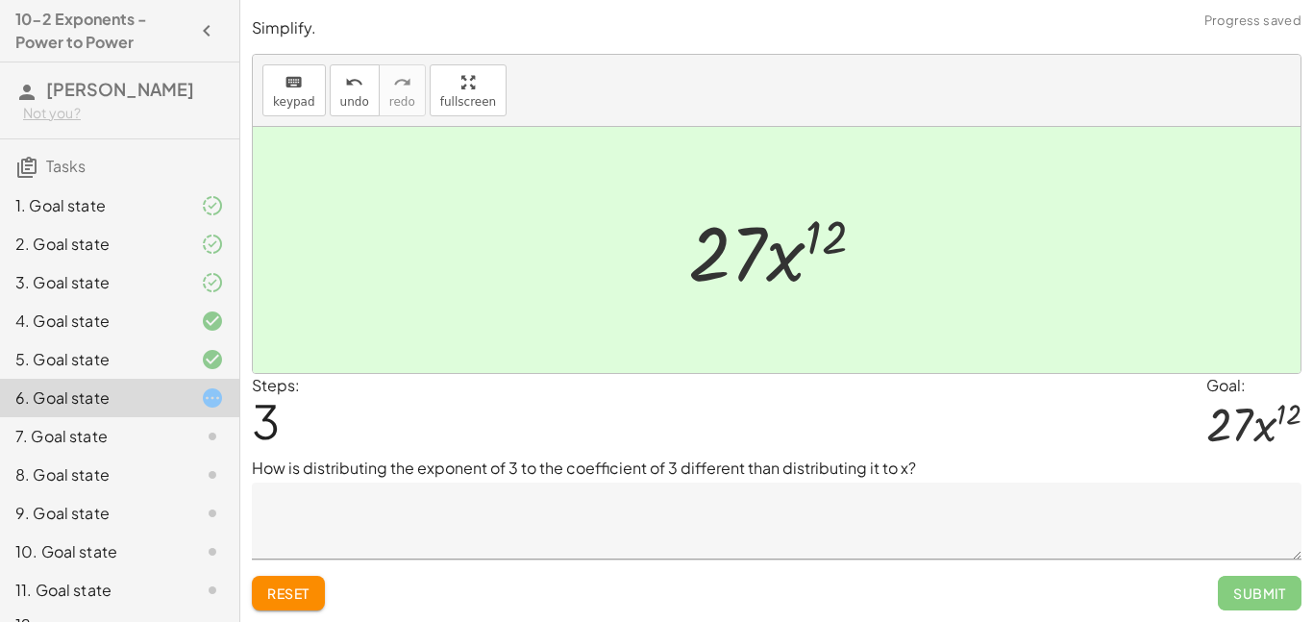
click at [702, 515] on textarea at bounding box center [777, 521] width 1050 height 77
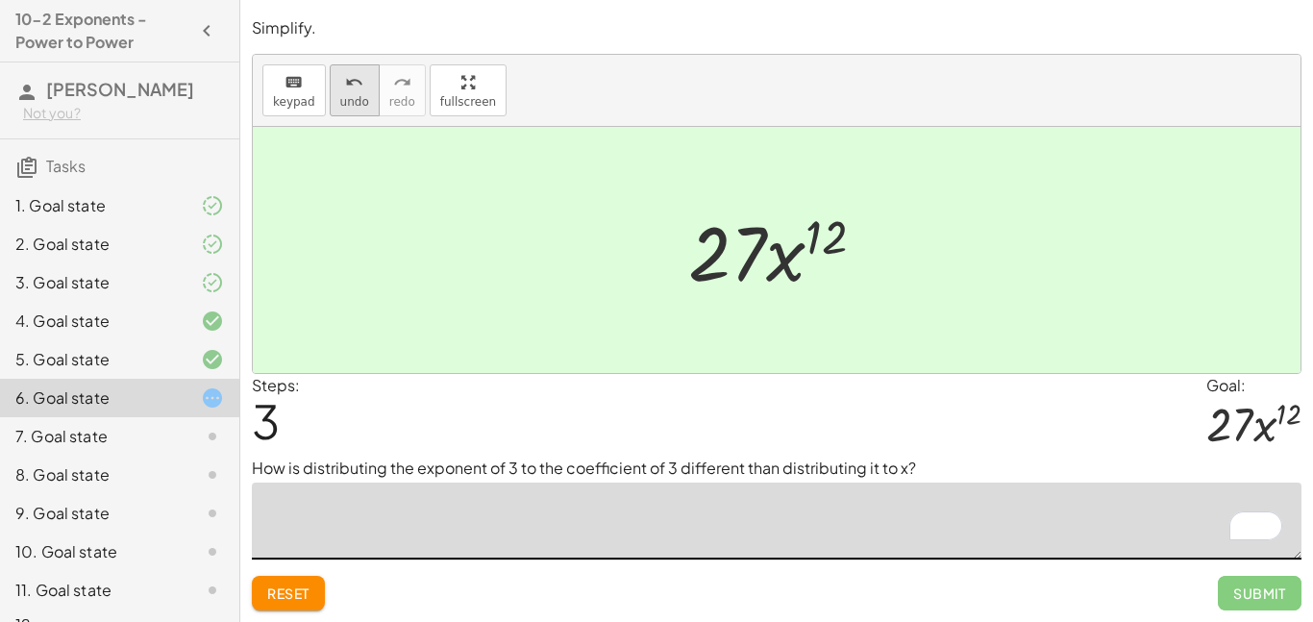
click at [350, 84] on icon "undo" at bounding box center [354, 82] width 18 height 23
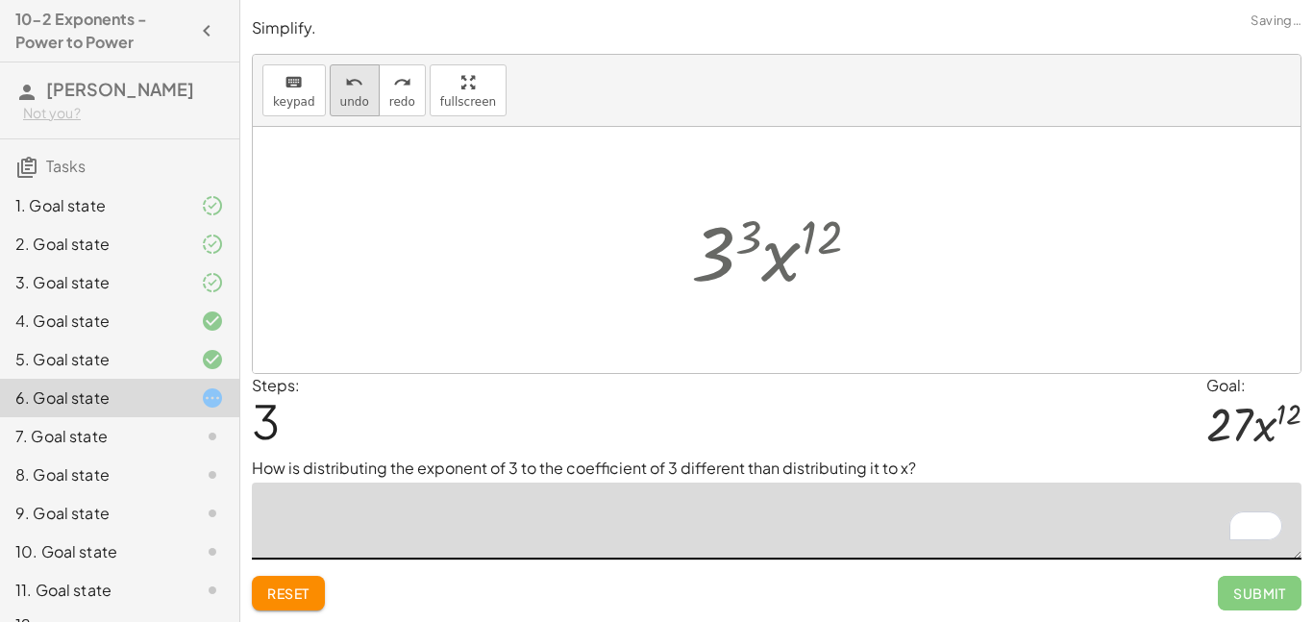
click at [350, 84] on icon "undo" at bounding box center [354, 82] width 18 height 23
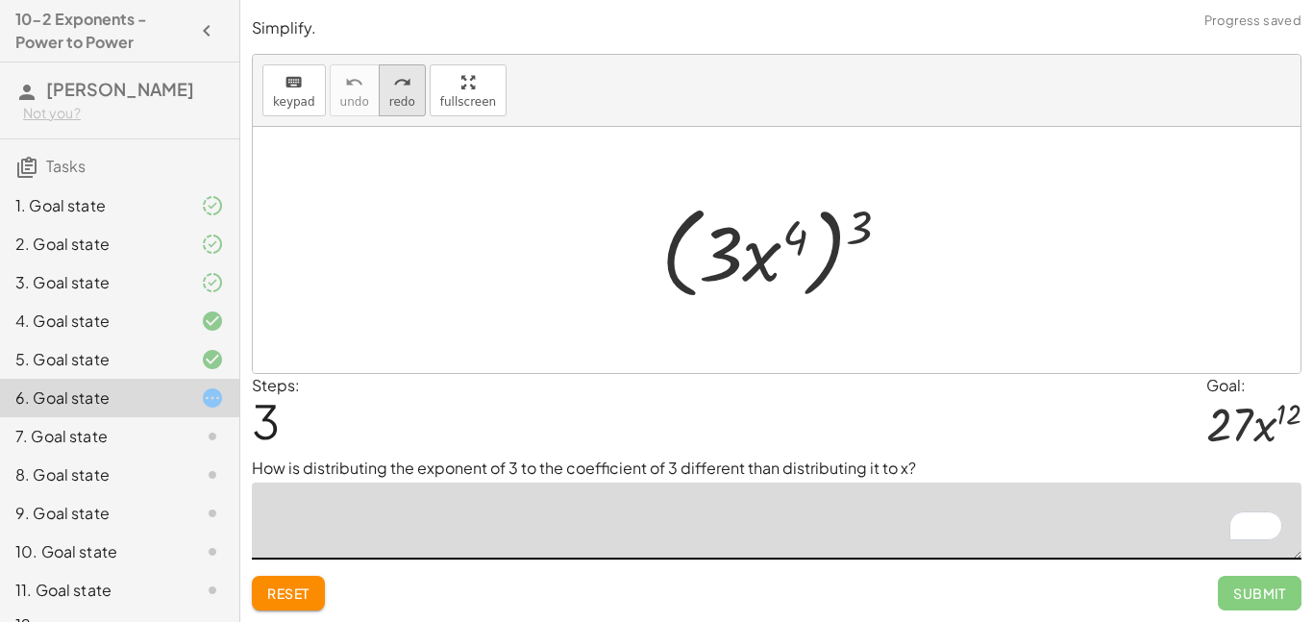
click at [397, 95] on span "redo" at bounding box center [402, 101] width 26 height 13
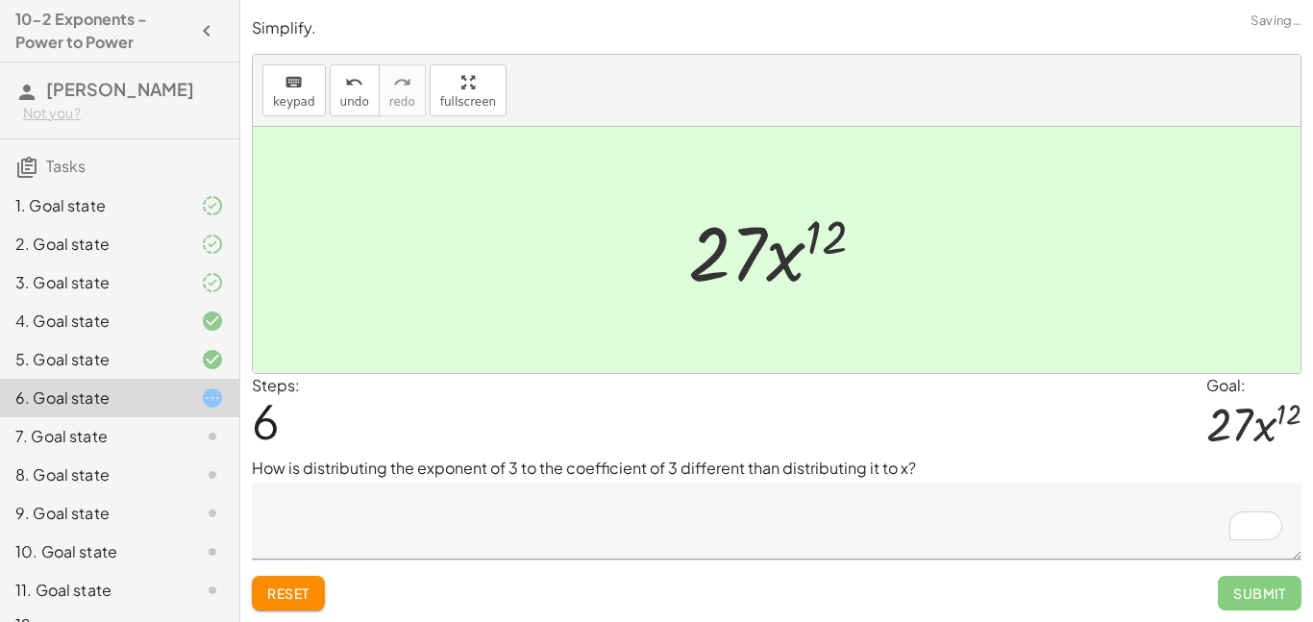
click at [543, 496] on textarea "To enrich screen reader interactions, please activate Accessibility in Grammarl…" at bounding box center [777, 521] width 1050 height 77
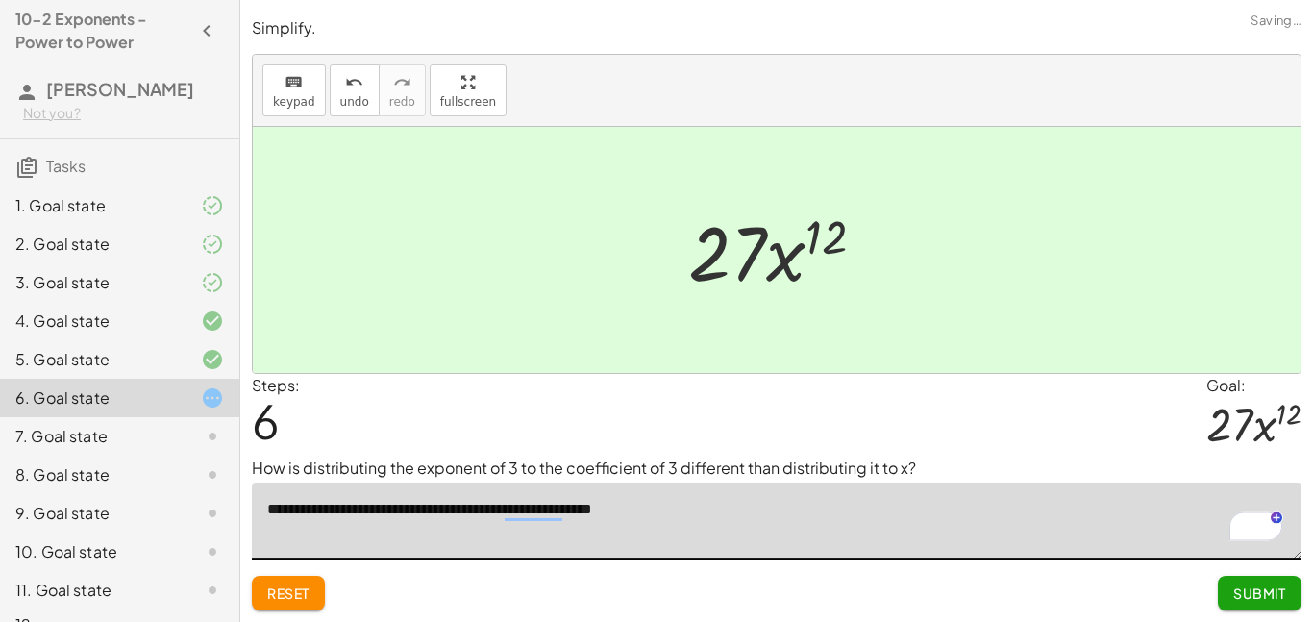
click at [1212, 572] on div "Reset Submit" at bounding box center [777, 584] width 1050 height 51
click at [639, 514] on textarea "**********" at bounding box center [777, 521] width 1050 height 77
click at [519, 511] on textarea "**********" at bounding box center [777, 521] width 1050 height 77
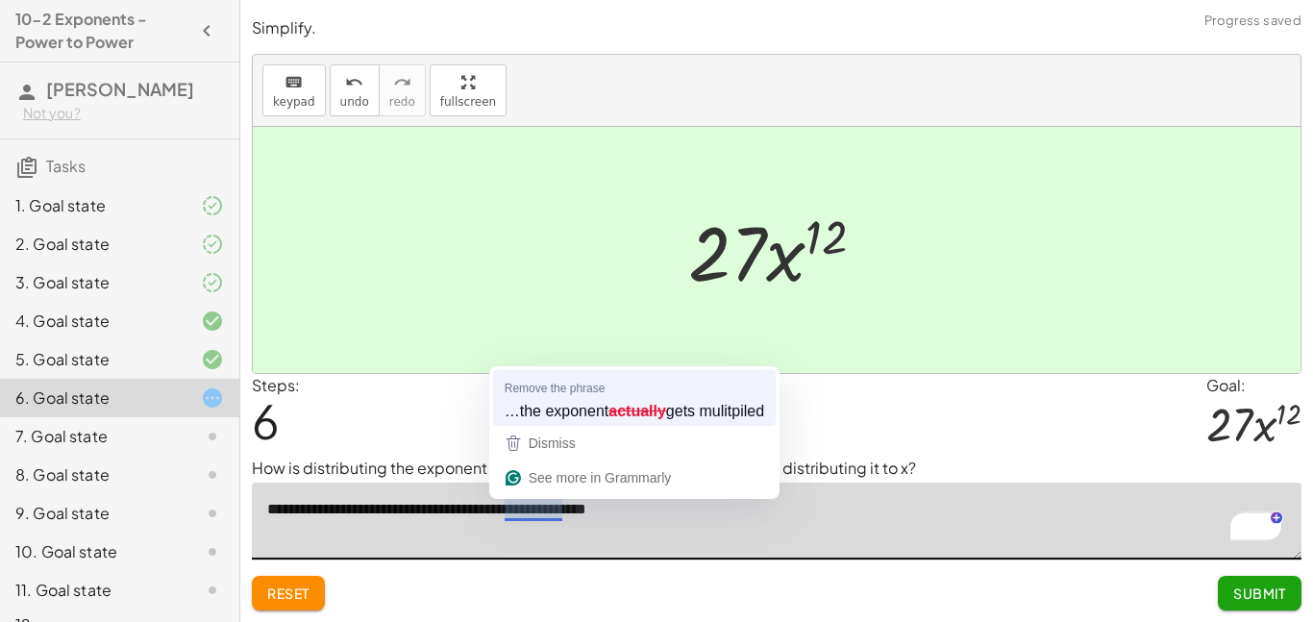
type textarea "**********"
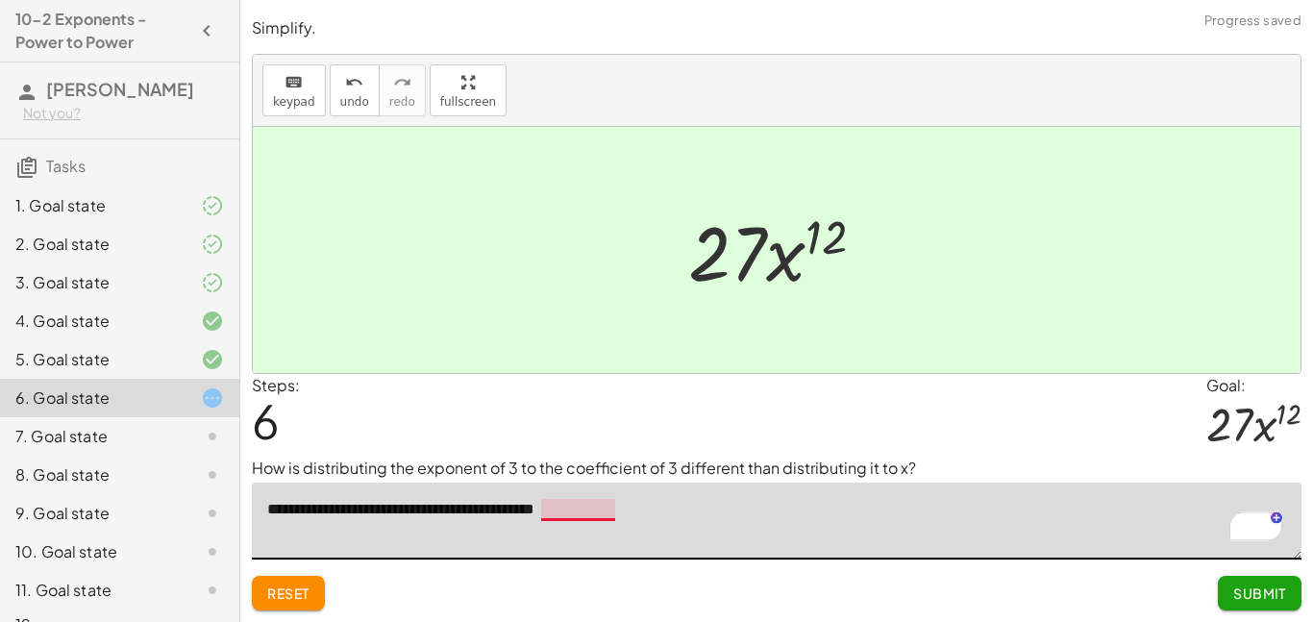
click at [579, 503] on textarea "**********" at bounding box center [777, 521] width 1050 height 77
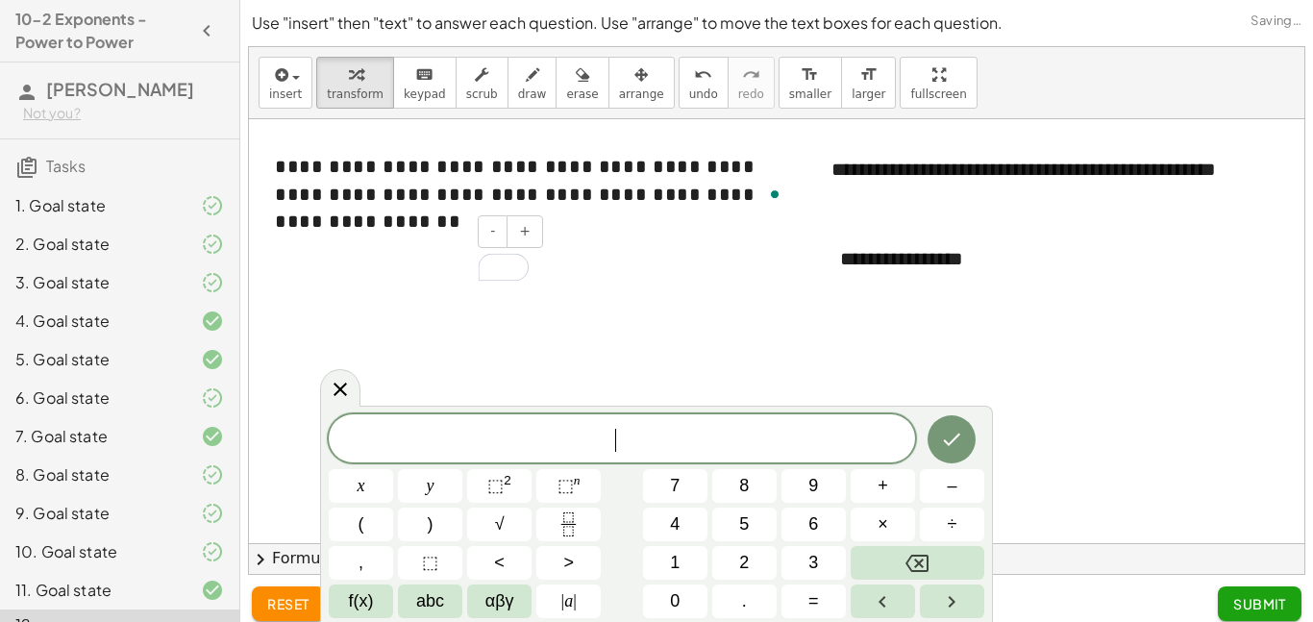
click at [397, 271] on div "To enrich screen reader interactions, please activate Accessibility in Grammarl…" at bounding box center [404, 268] width 288 height 66
click at [398, 264] on div "To enrich screen reader interactions, please activate Accessibility in Grammarl…" at bounding box center [404, 268] width 288 height 66
click at [928, 250] on div "**********" at bounding box center [965, 259] width 288 height 66
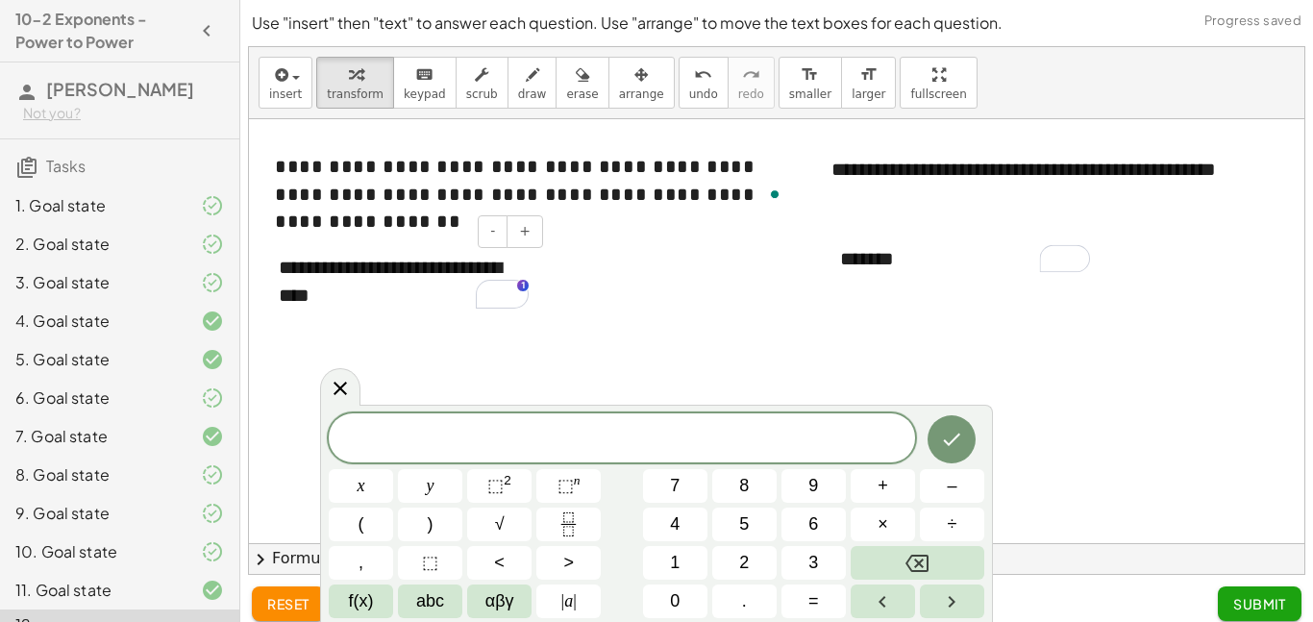
click at [385, 313] on div "**********" at bounding box center [404, 281] width 288 height 93
